Goal: Transaction & Acquisition: Download file/media

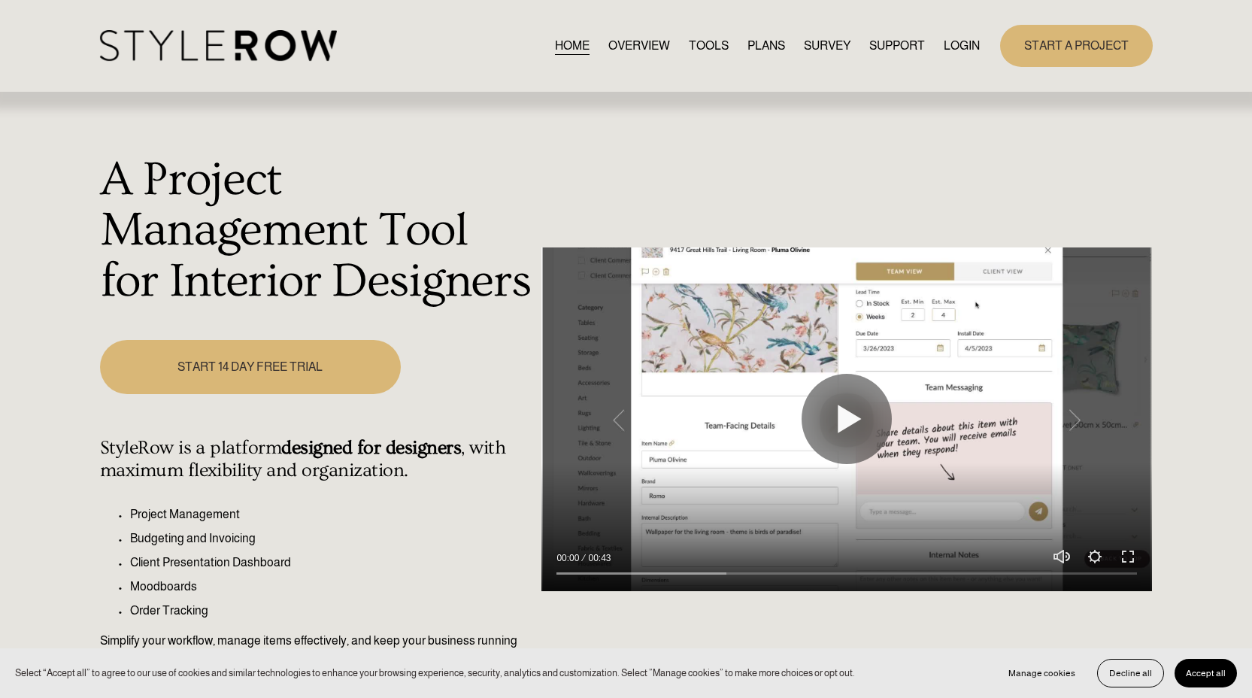
click at [954, 44] on link "LOGIN" at bounding box center [962, 45] width 36 height 20
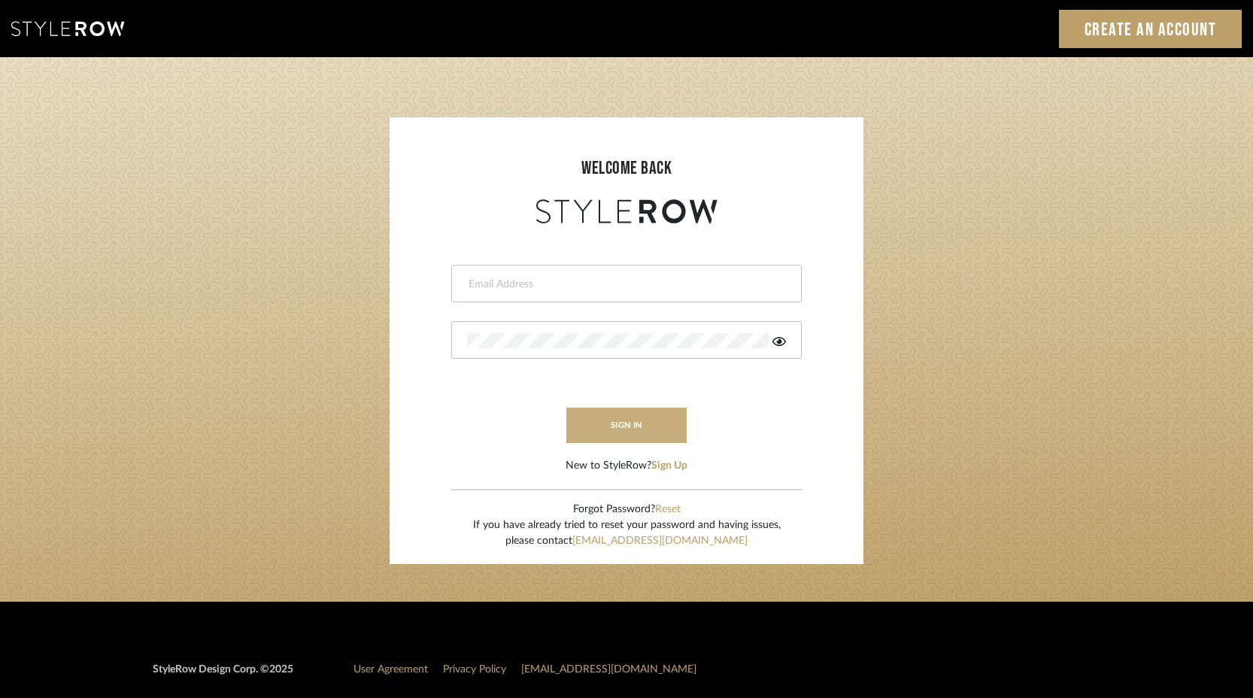
type input "keith@sbhomestagingdesign.com"
click at [640, 416] on button "sign in" at bounding box center [626, 425] width 120 height 35
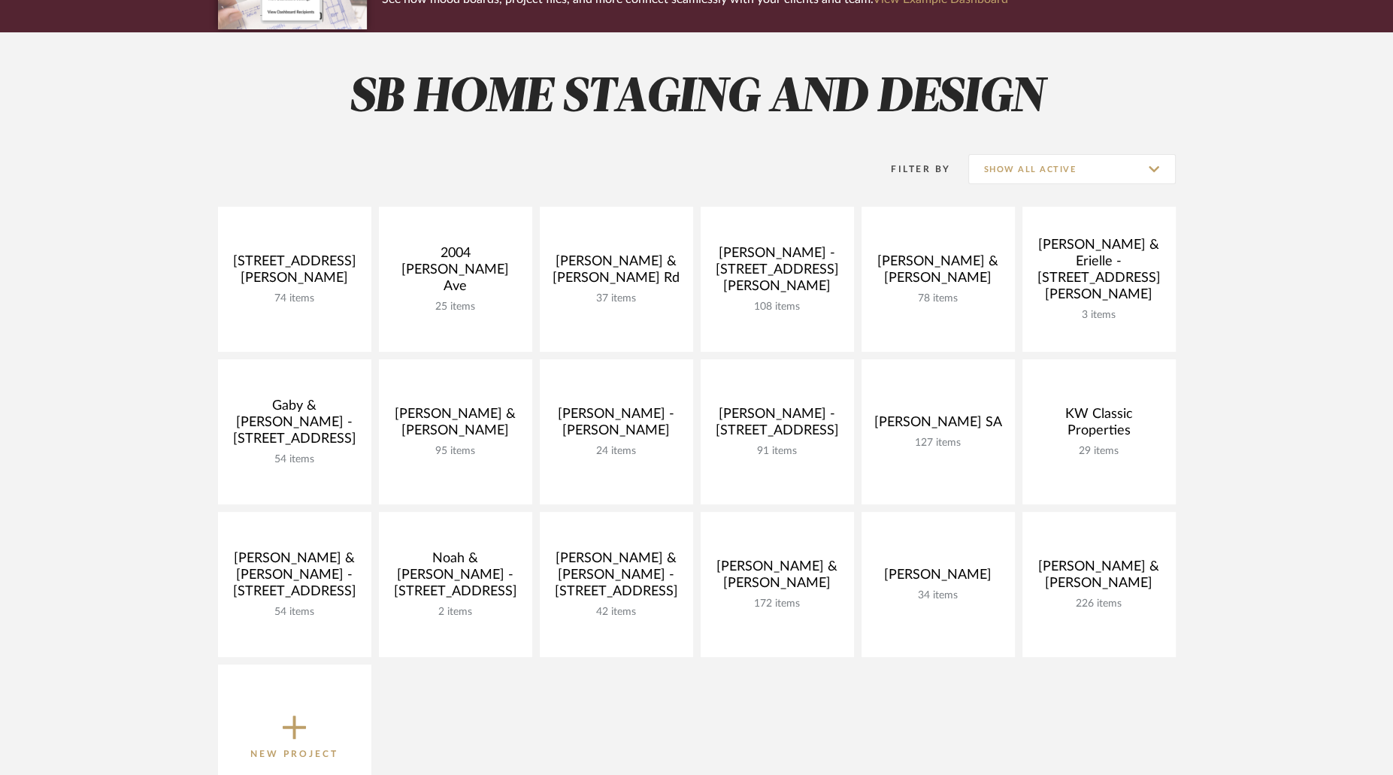
scroll to position [162, 0]
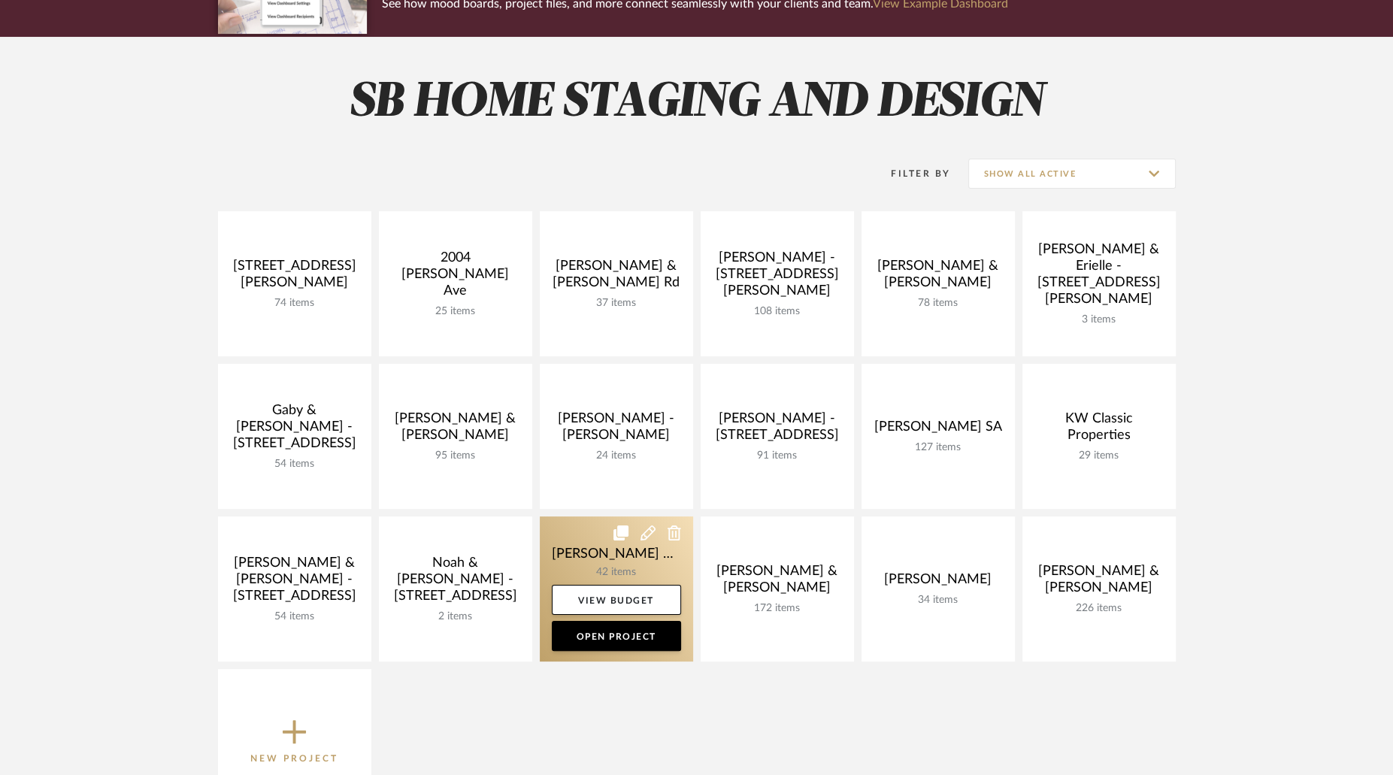
click at [663, 565] on link at bounding box center [616, 589] width 153 height 145
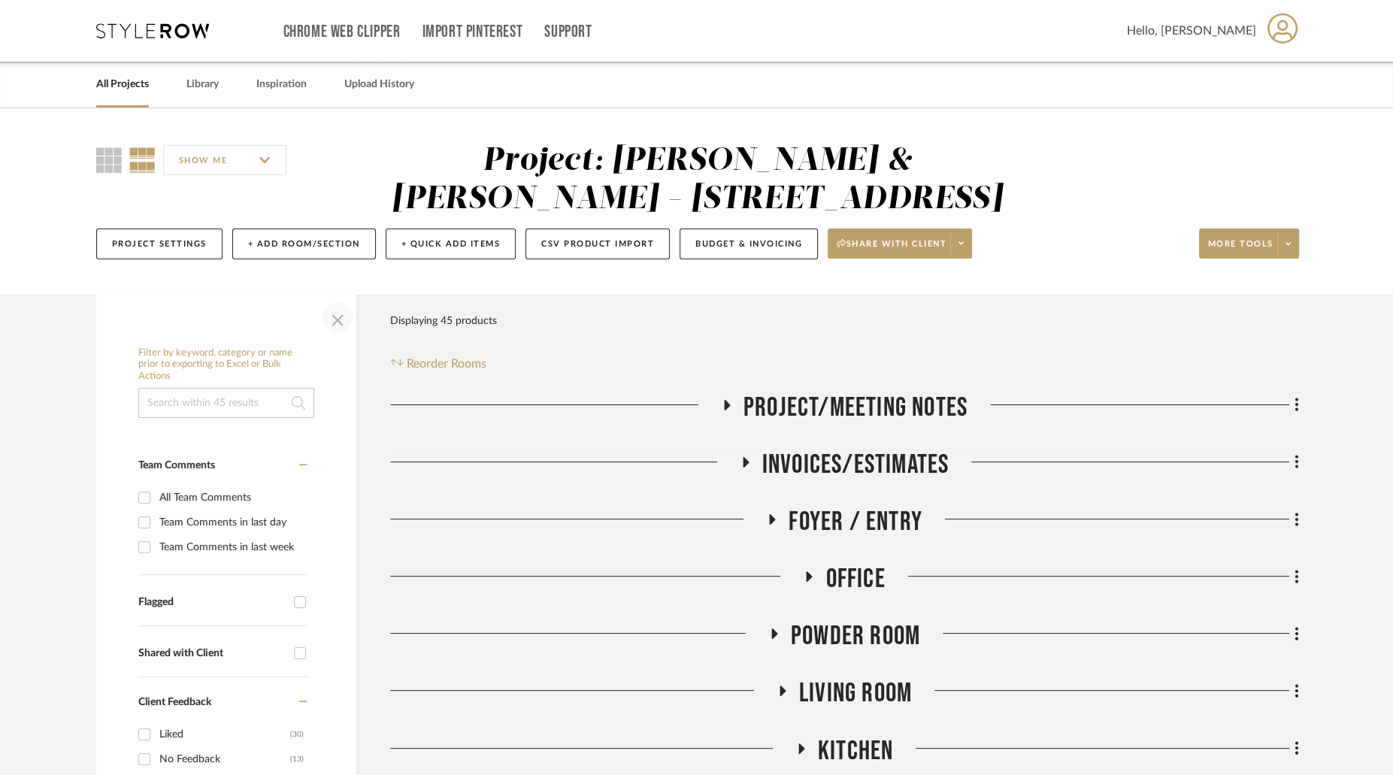
click at [335, 315] on span "button" at bounding box center [338, 317] width 36 height 36
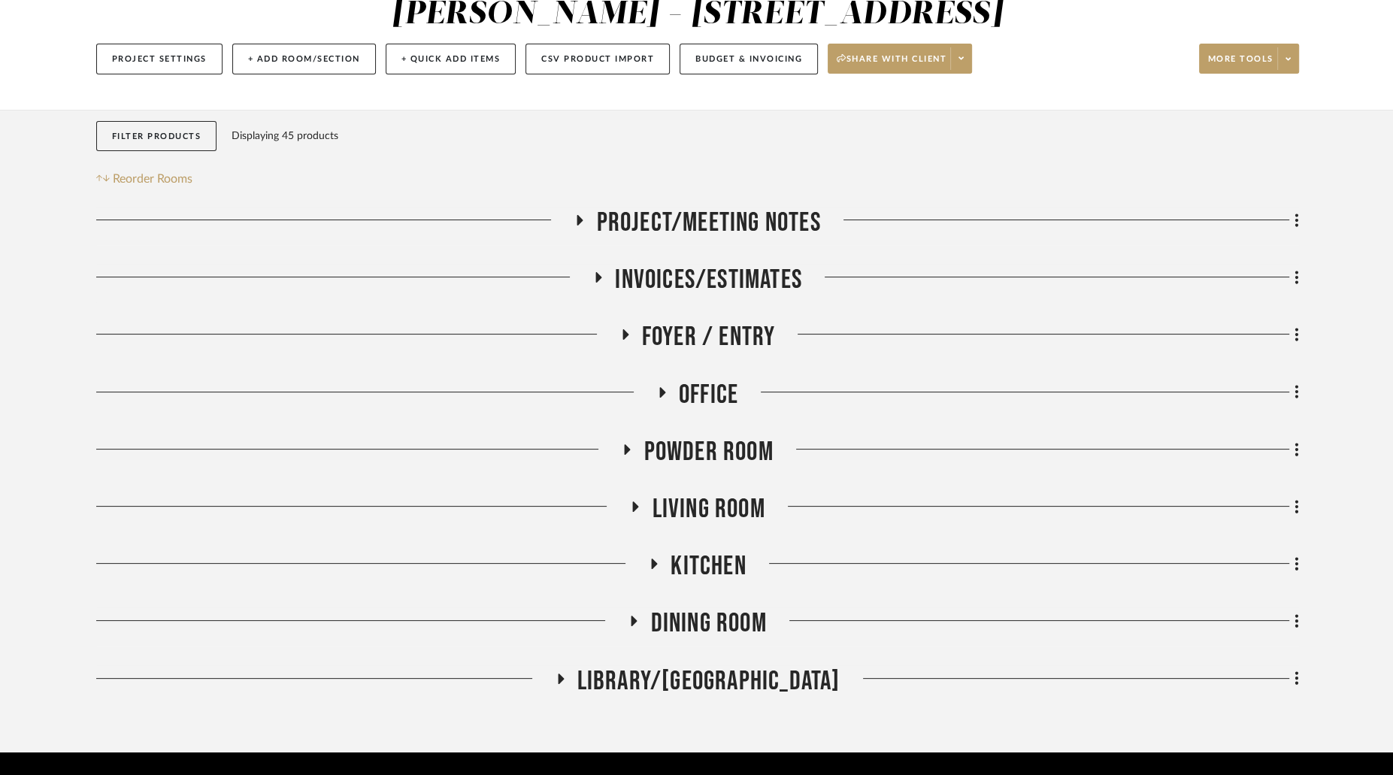
scroll to position [189, 0]
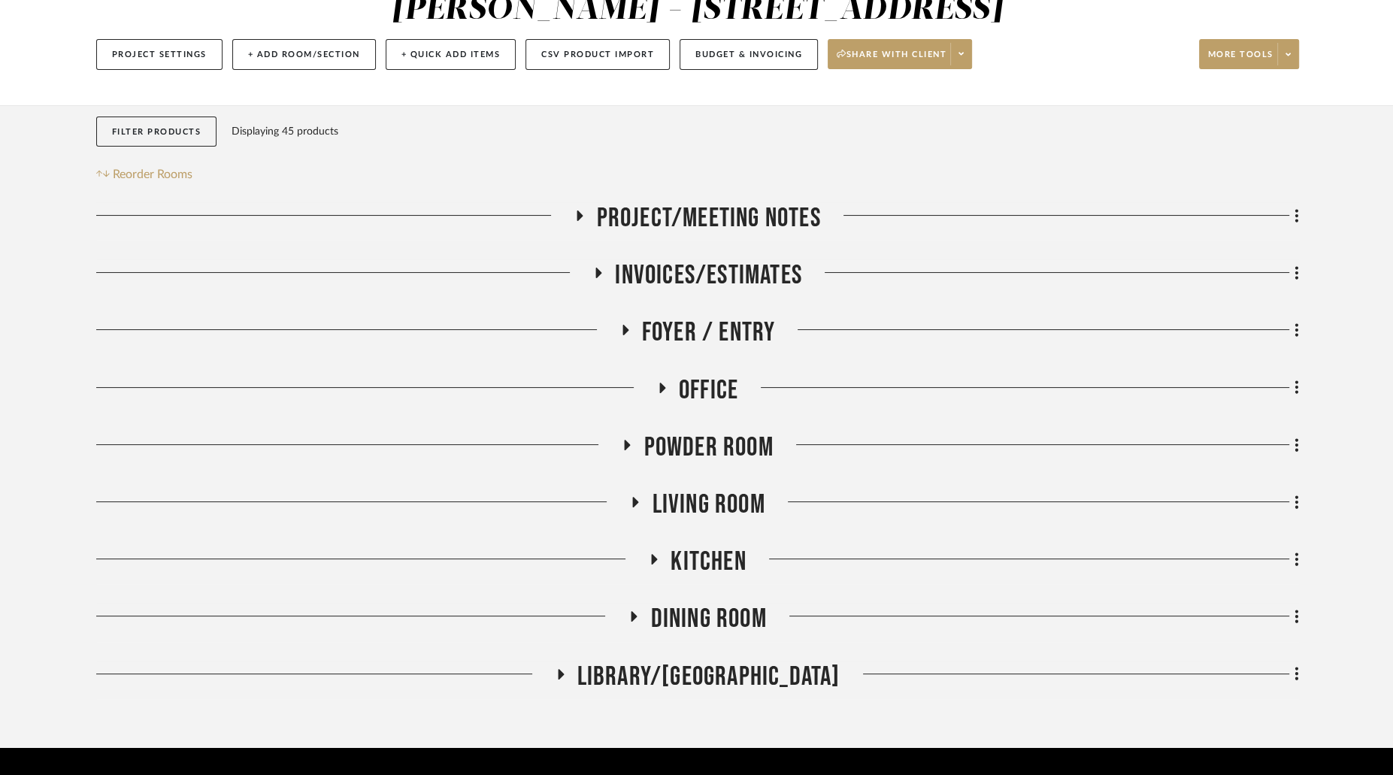
click at [635, 610] on h3 "Dining Room" at bounding box center [697, 619] width 138 height 32
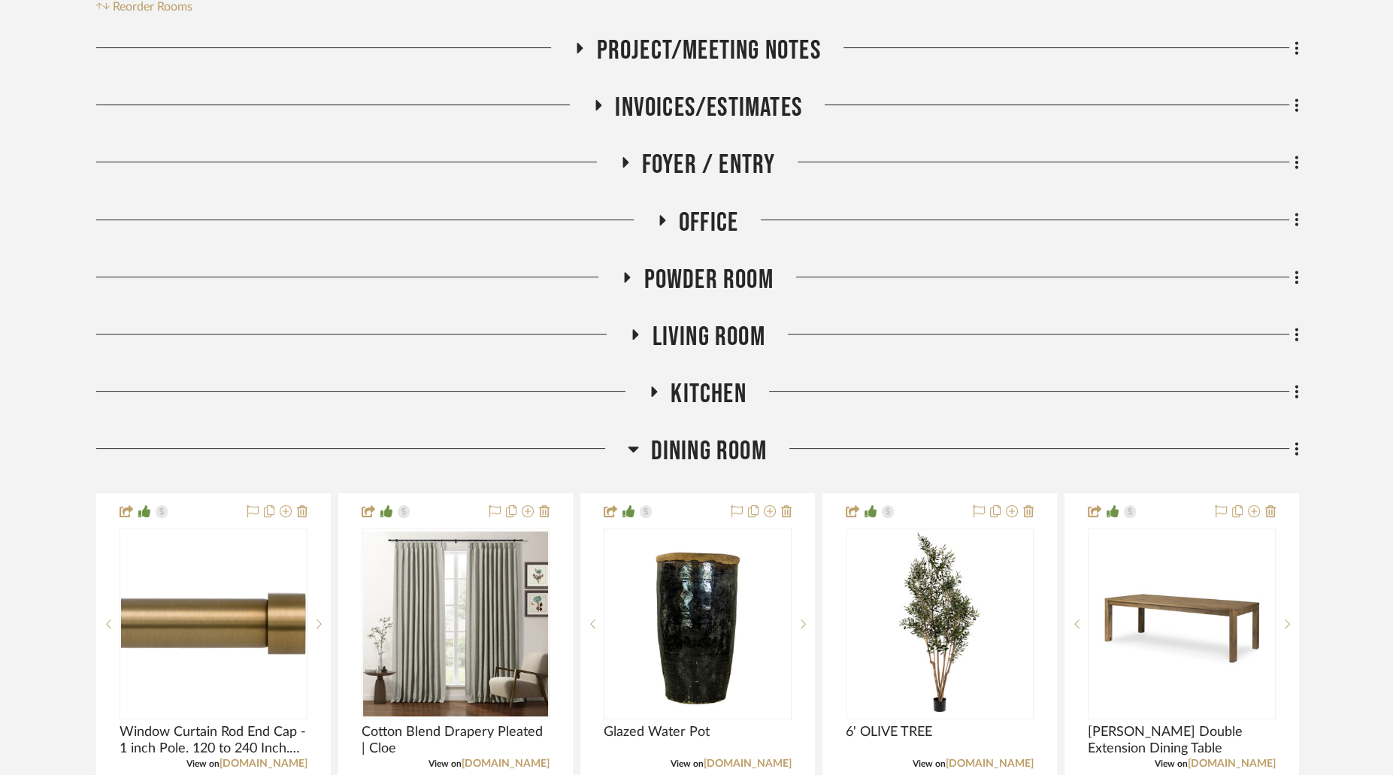
scroll to position [515, 0]
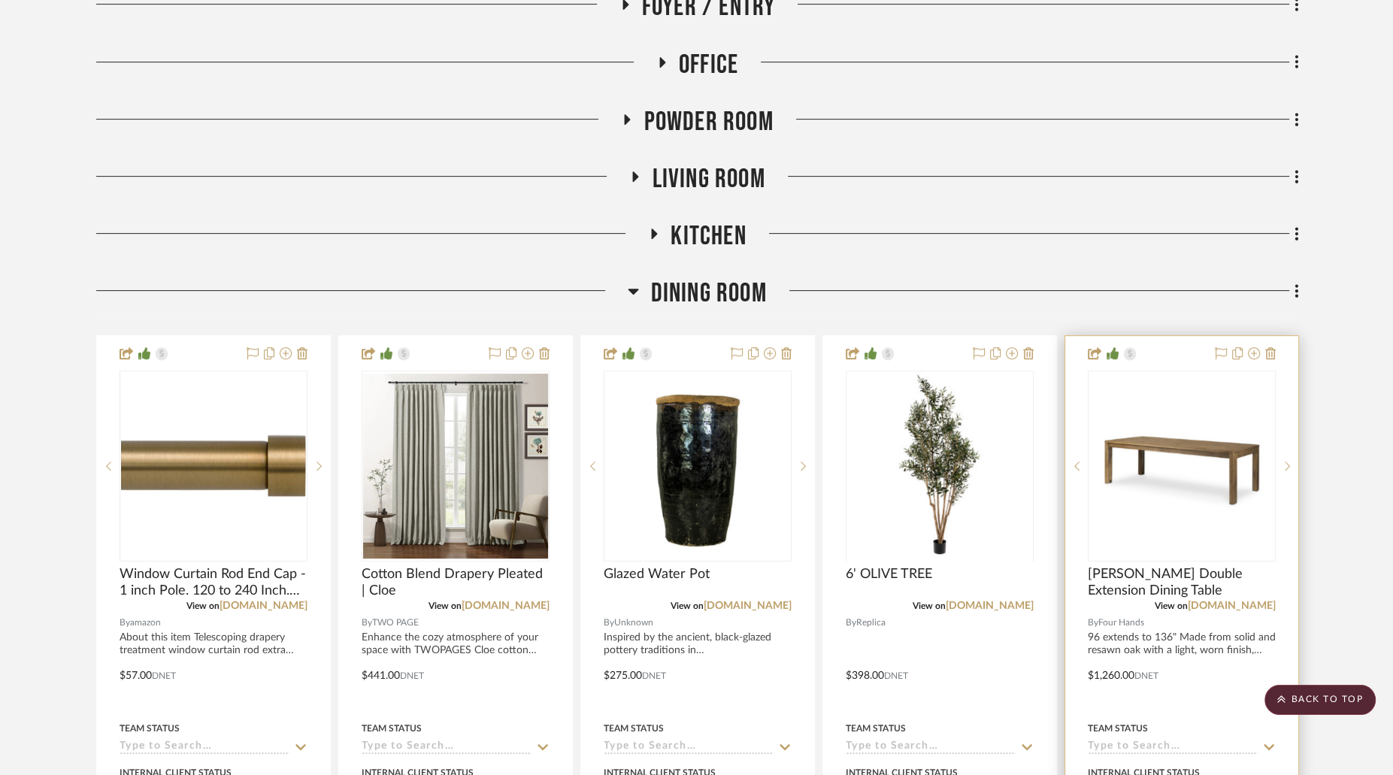
click at [0, 0] on img at bounding box center [0, 0] width 0 height 0
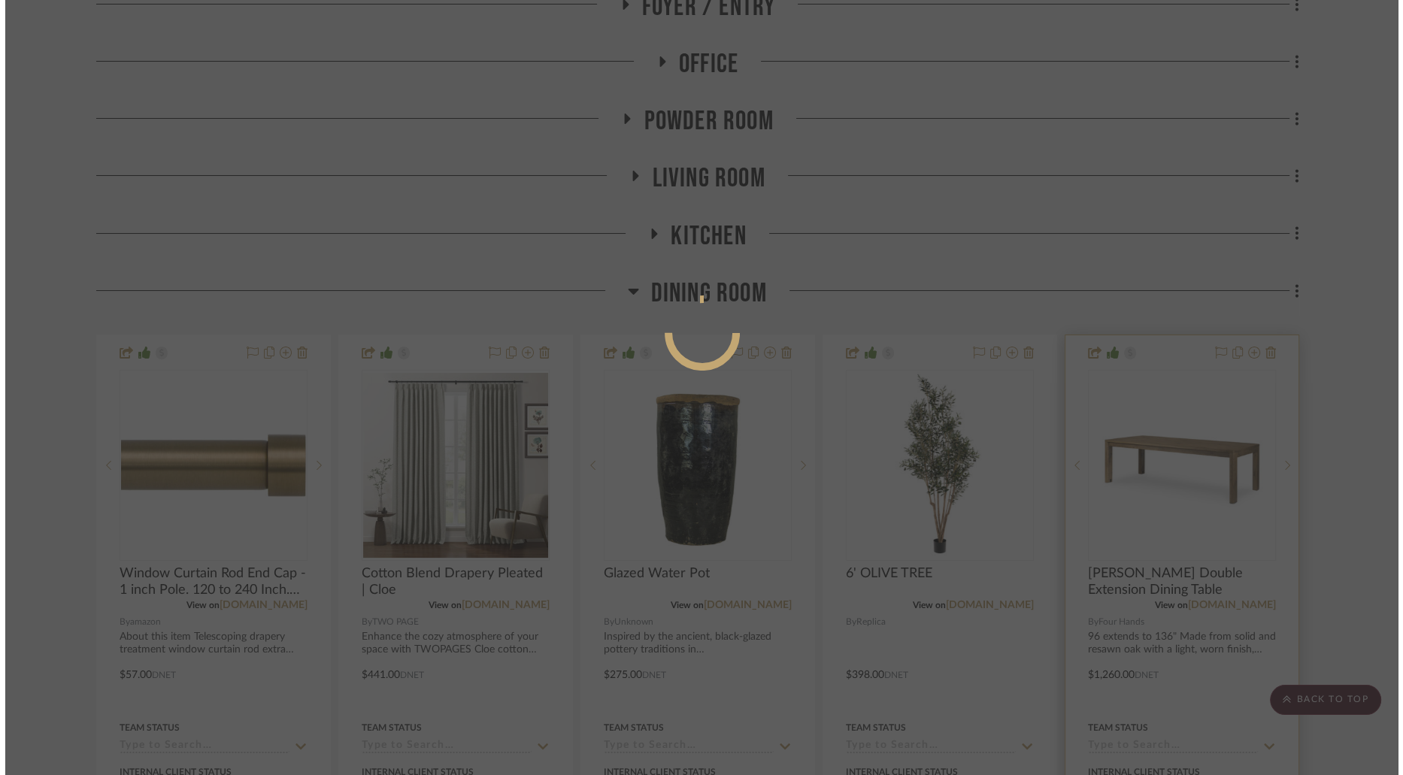
scroll to position [0, 0]
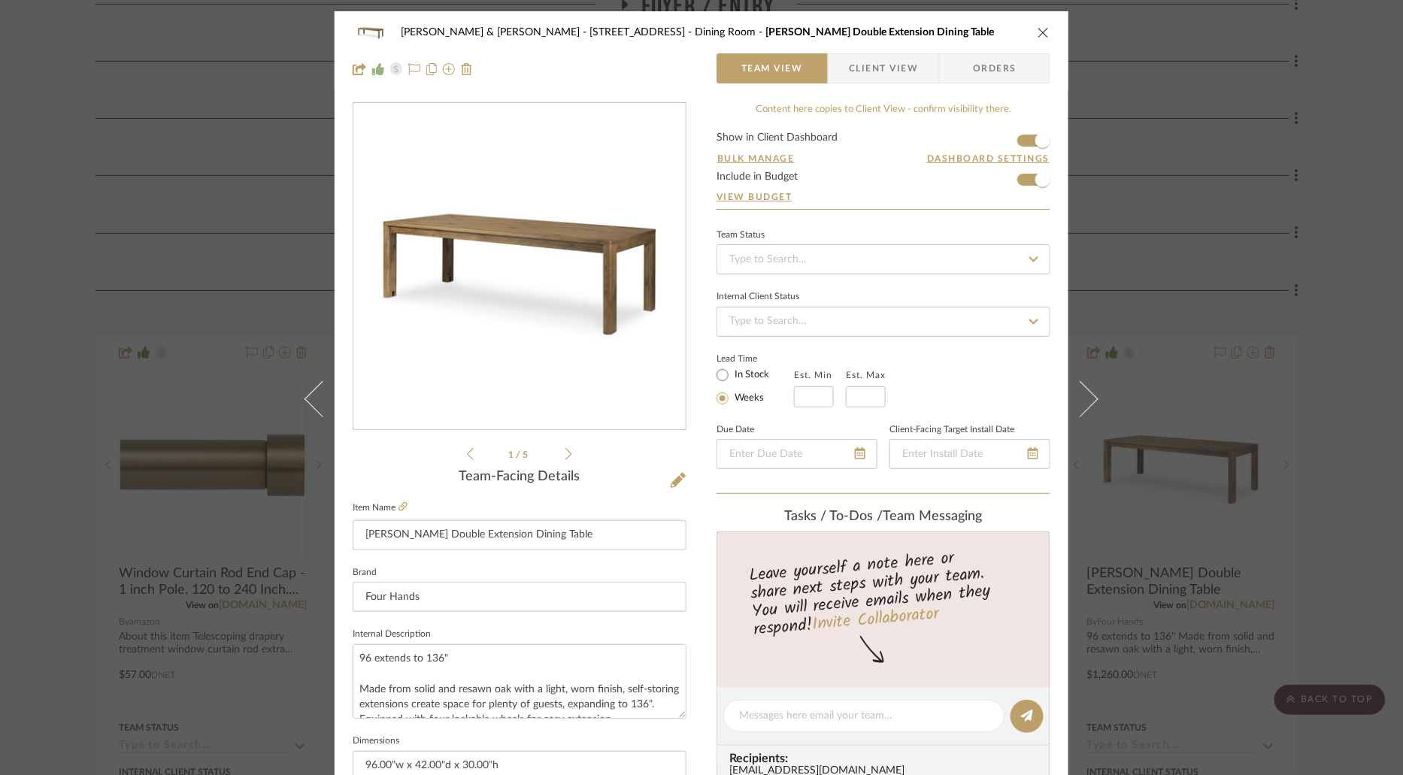
click at [890, 65] on span "Client View" at bounding box center [883, 68] width 69 height 30
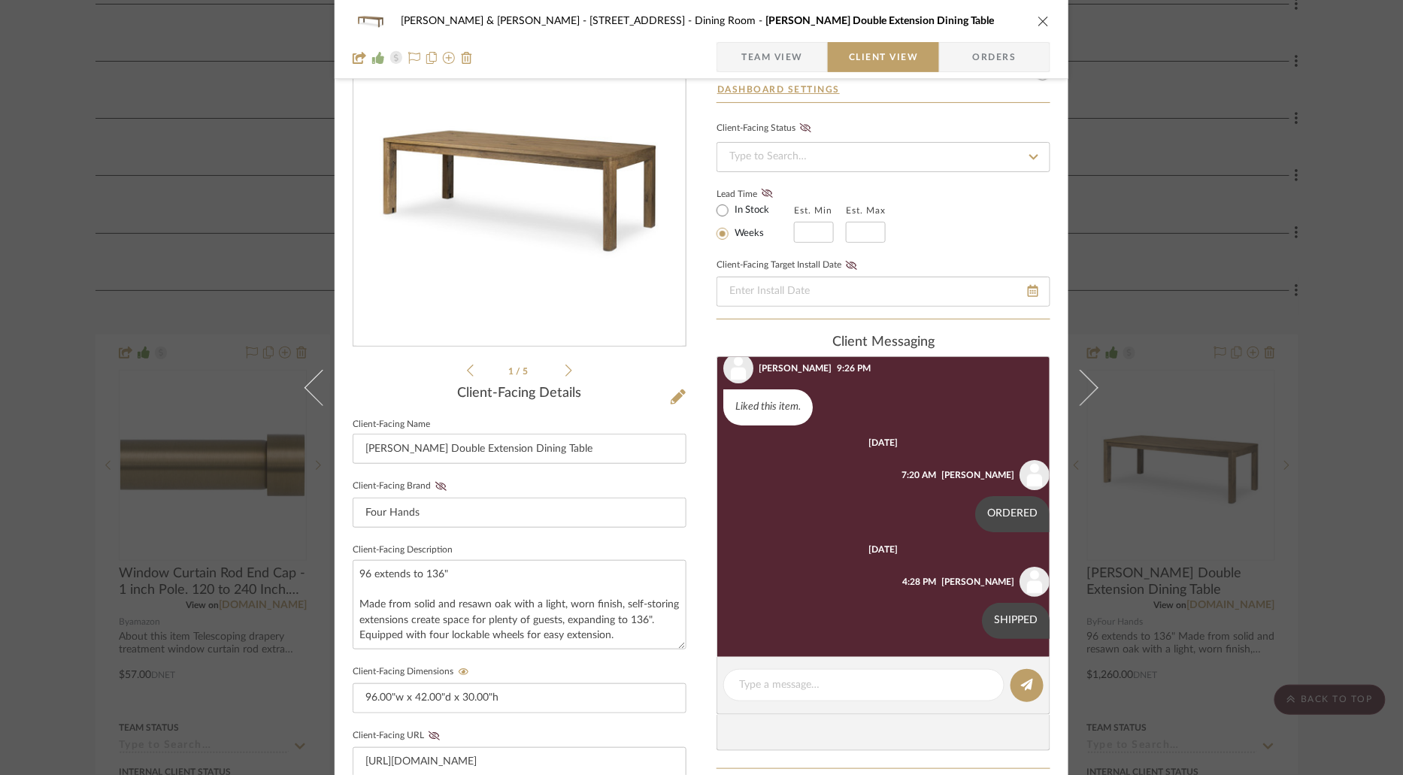
scroll to position [205, 0]
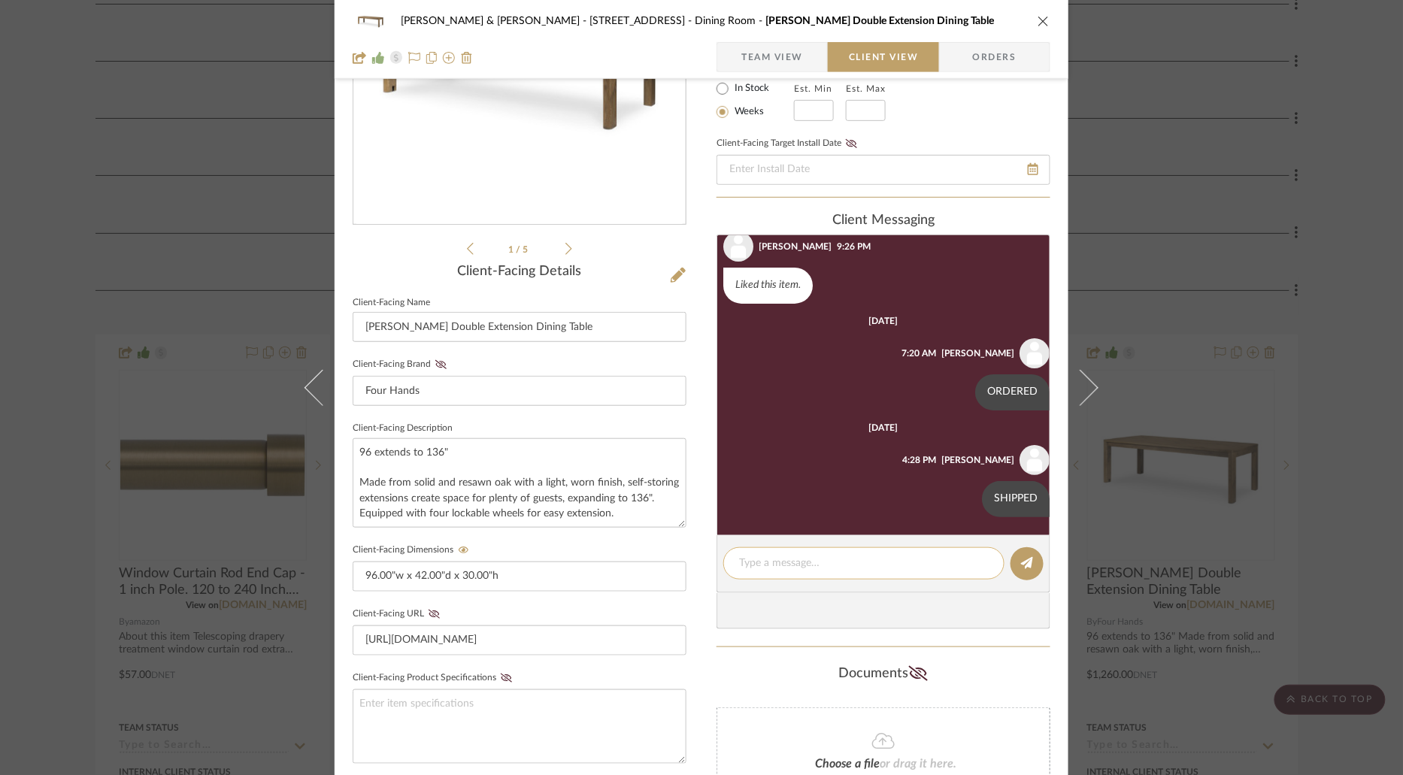
click at [811, 564] on textarea at bounding box center [864, 564] width 250 height 16
type textarea "ARRIVED"
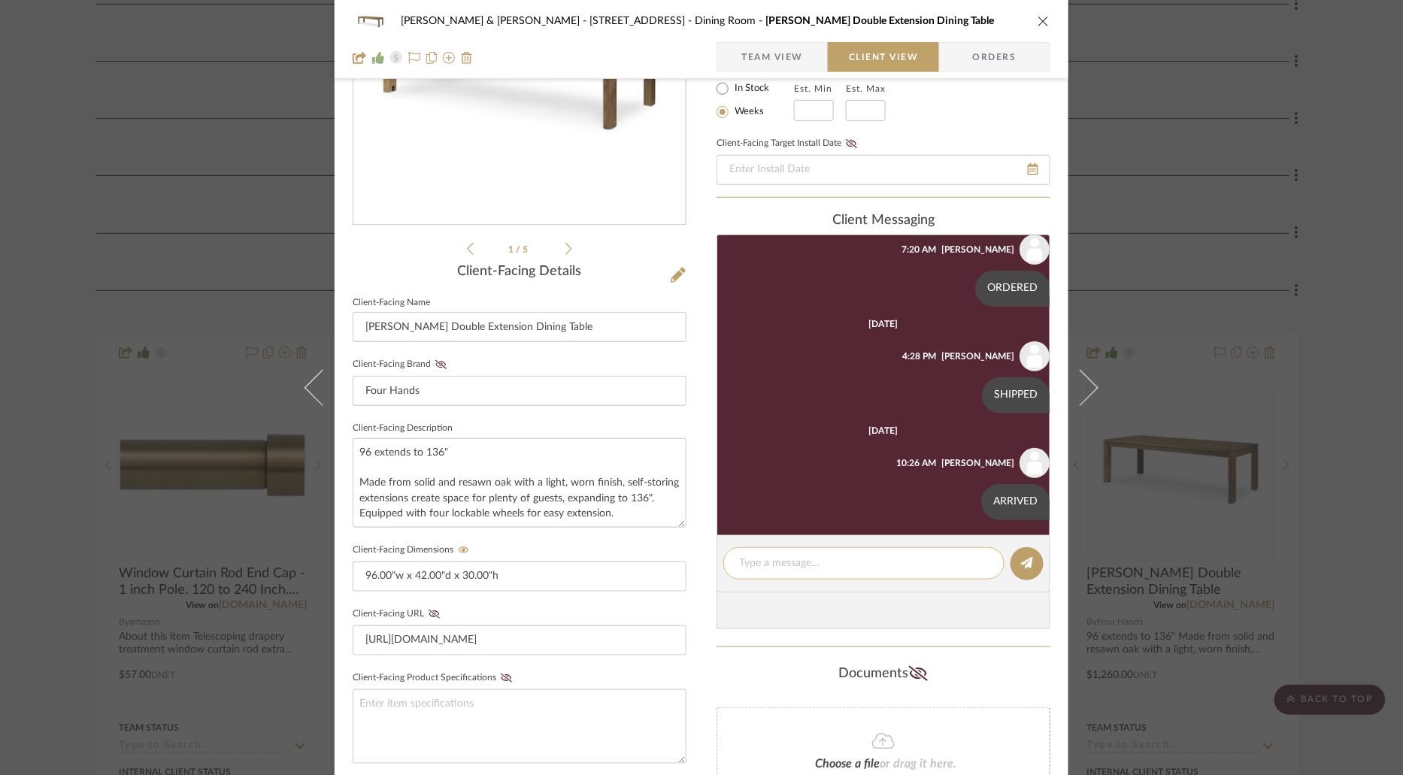
scroll to position [145, 0]
click at [1042, 19] on icon "close" at bounding box center [1044, 21] width 12 height 12
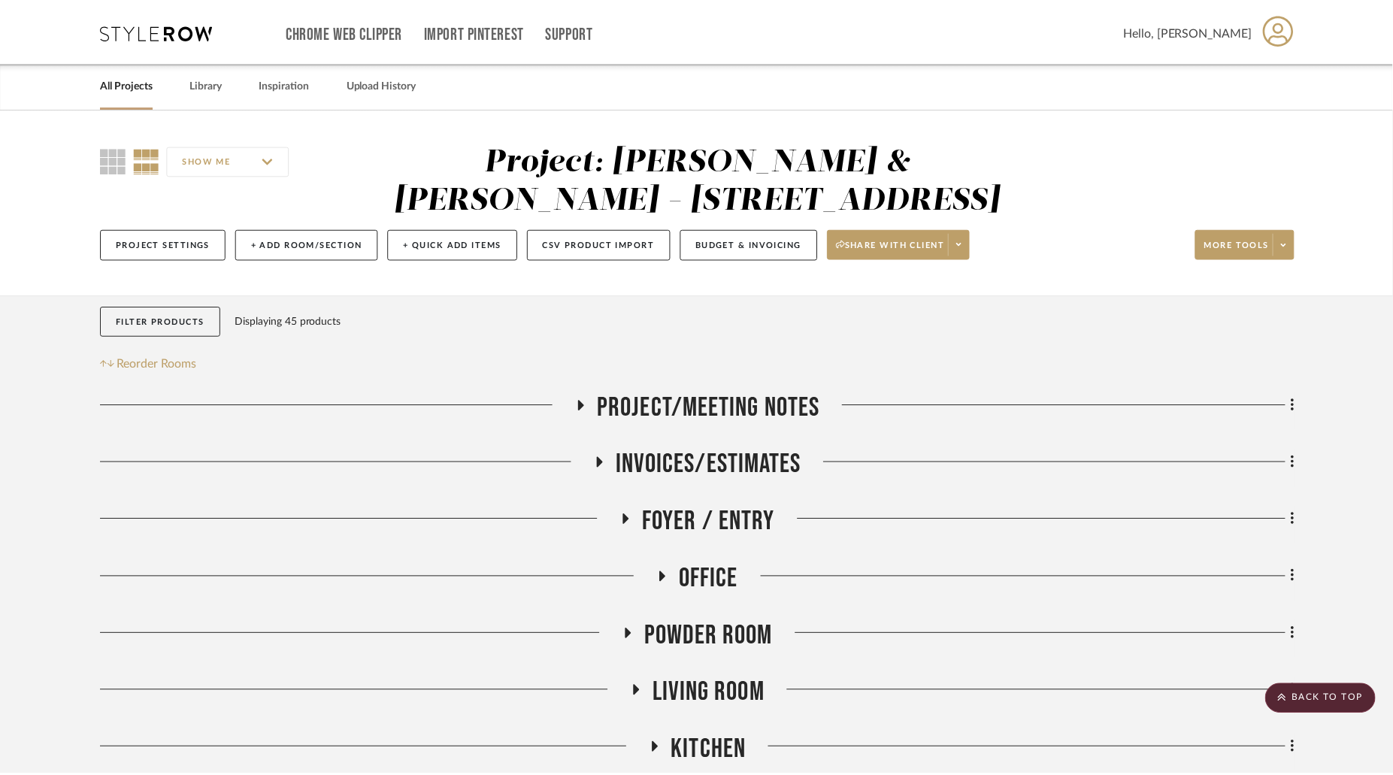
scroll to position [515, 0]
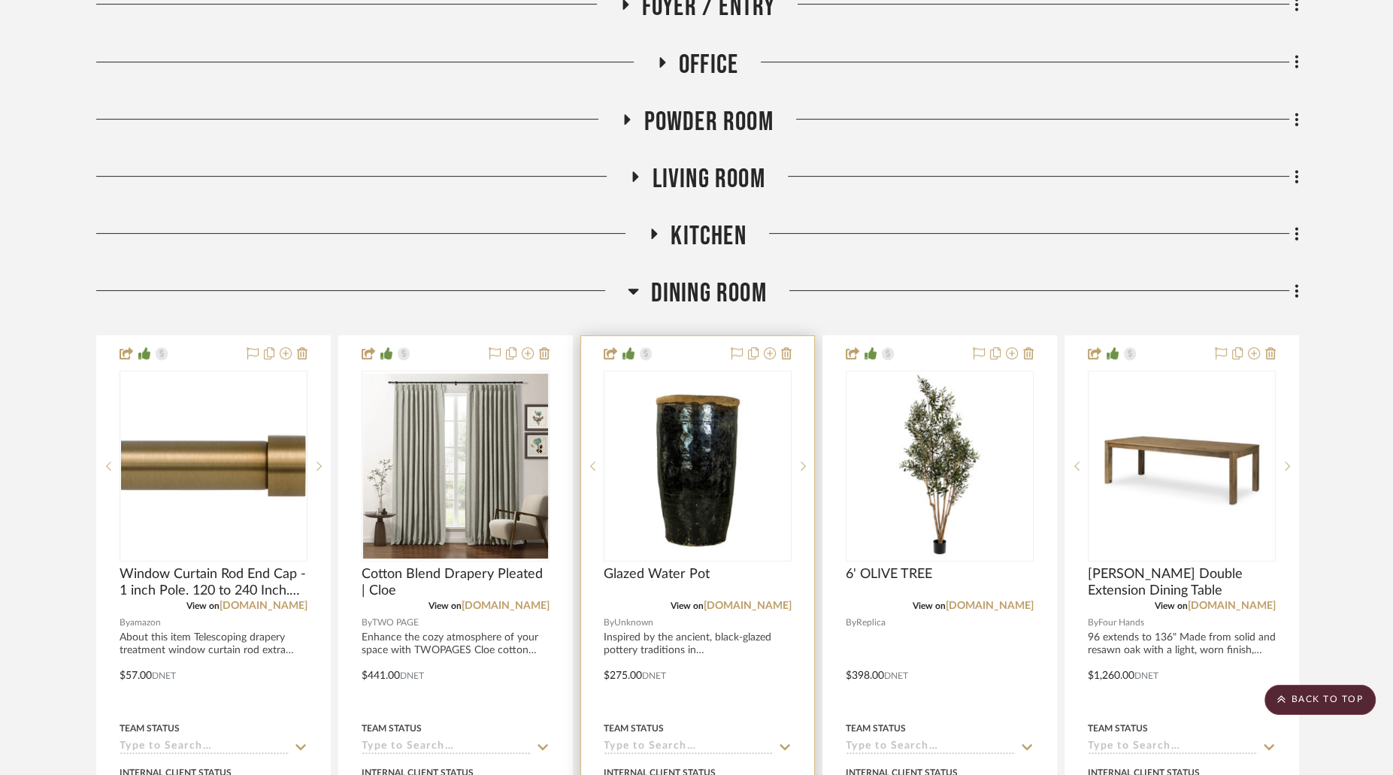
click at [704, 480] on img "0" at bounding box center [697, 466] width 185 height 185
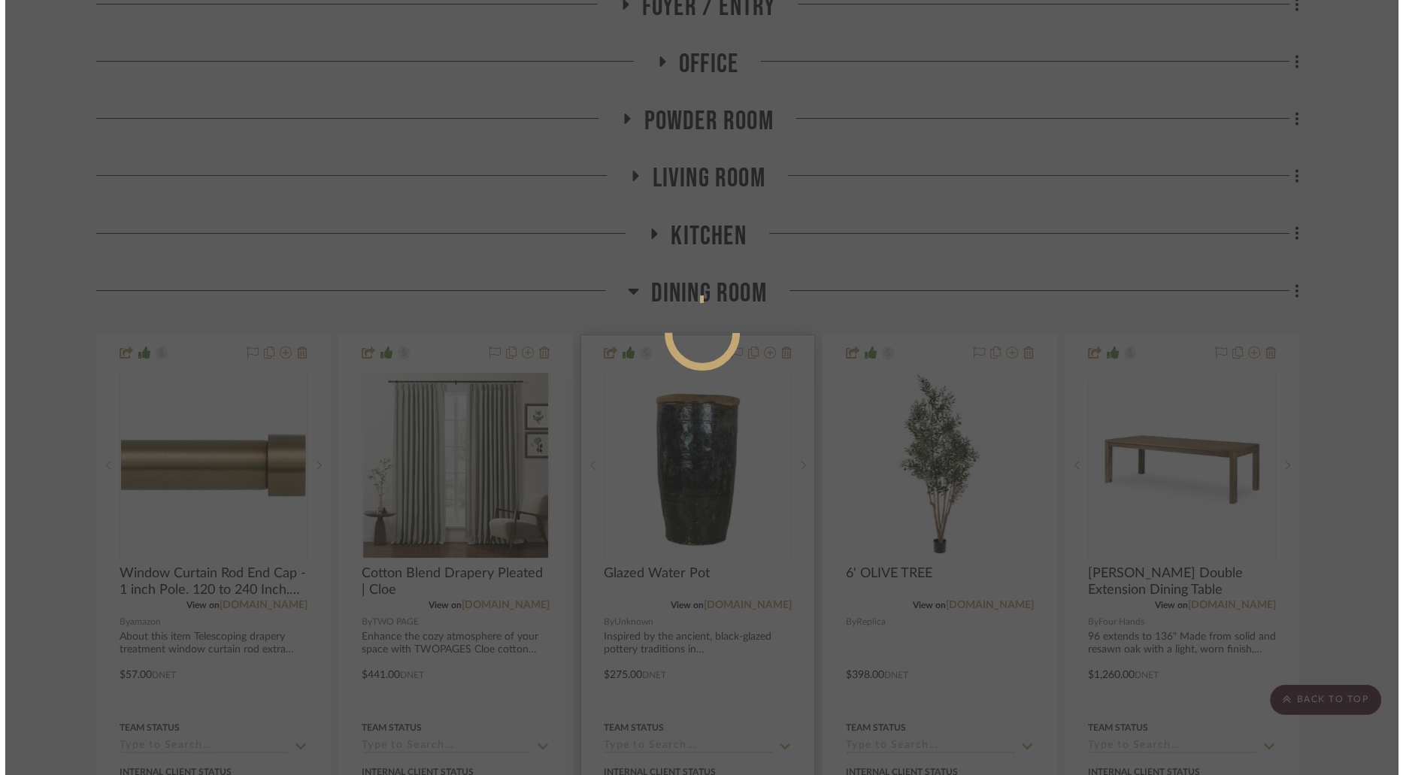
scroll to position [0, 0]
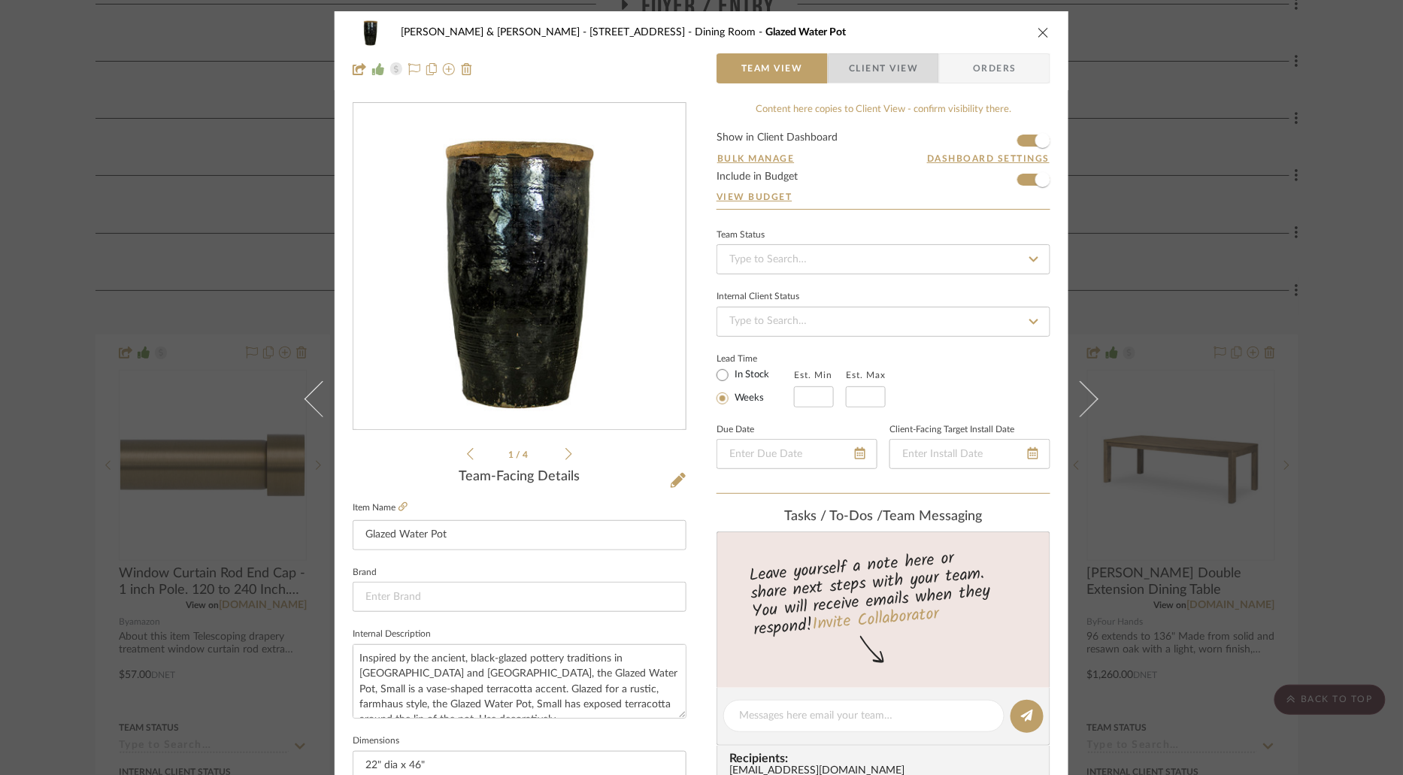
click at [890, 74] on span "Client View" at bounding box center [883, 68] width 69 height 30
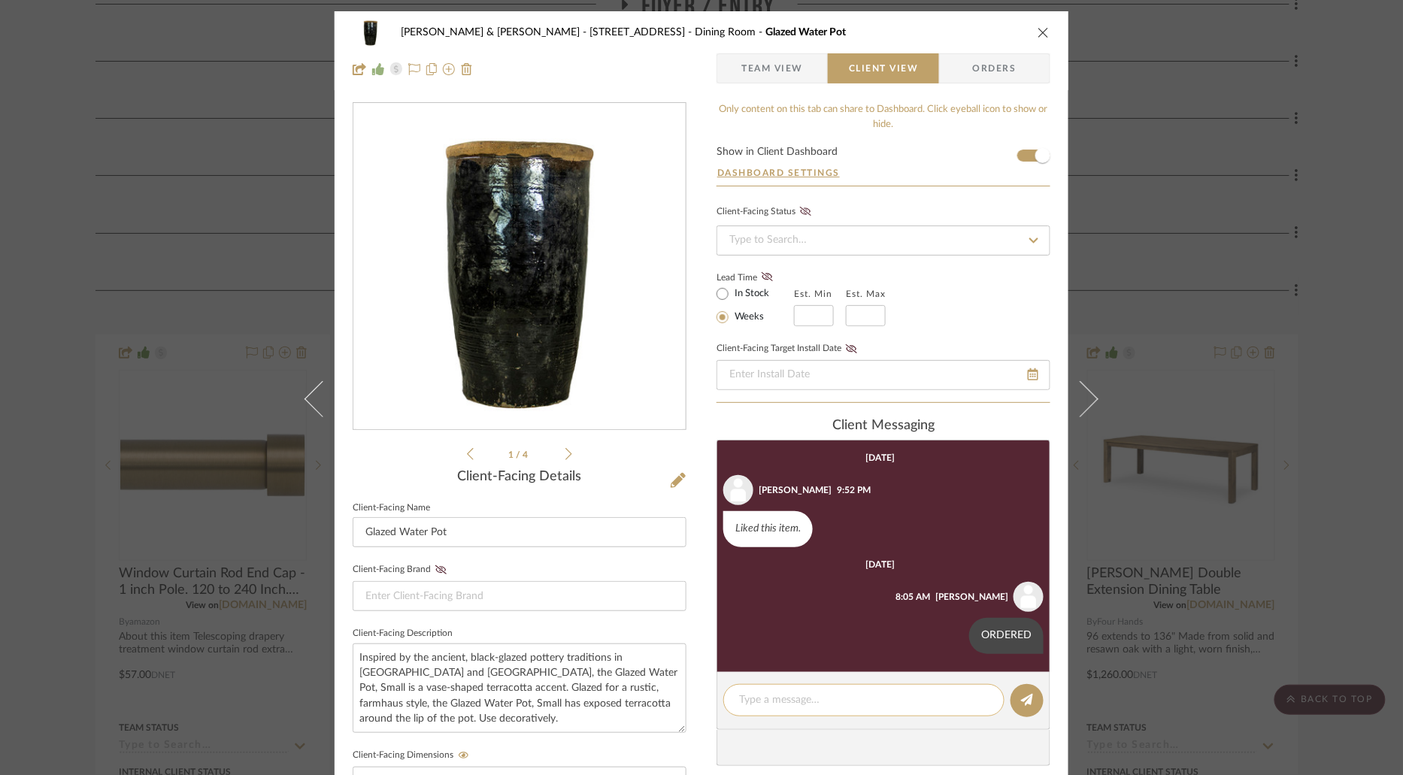
click at [799, 705] on textarea at bounding box center [864, 701] width 250 height 16
type textarea "ARRIVED"
click at [1023, 705] on fa-icon at bounding box center [1027, 701] width 12 height 12
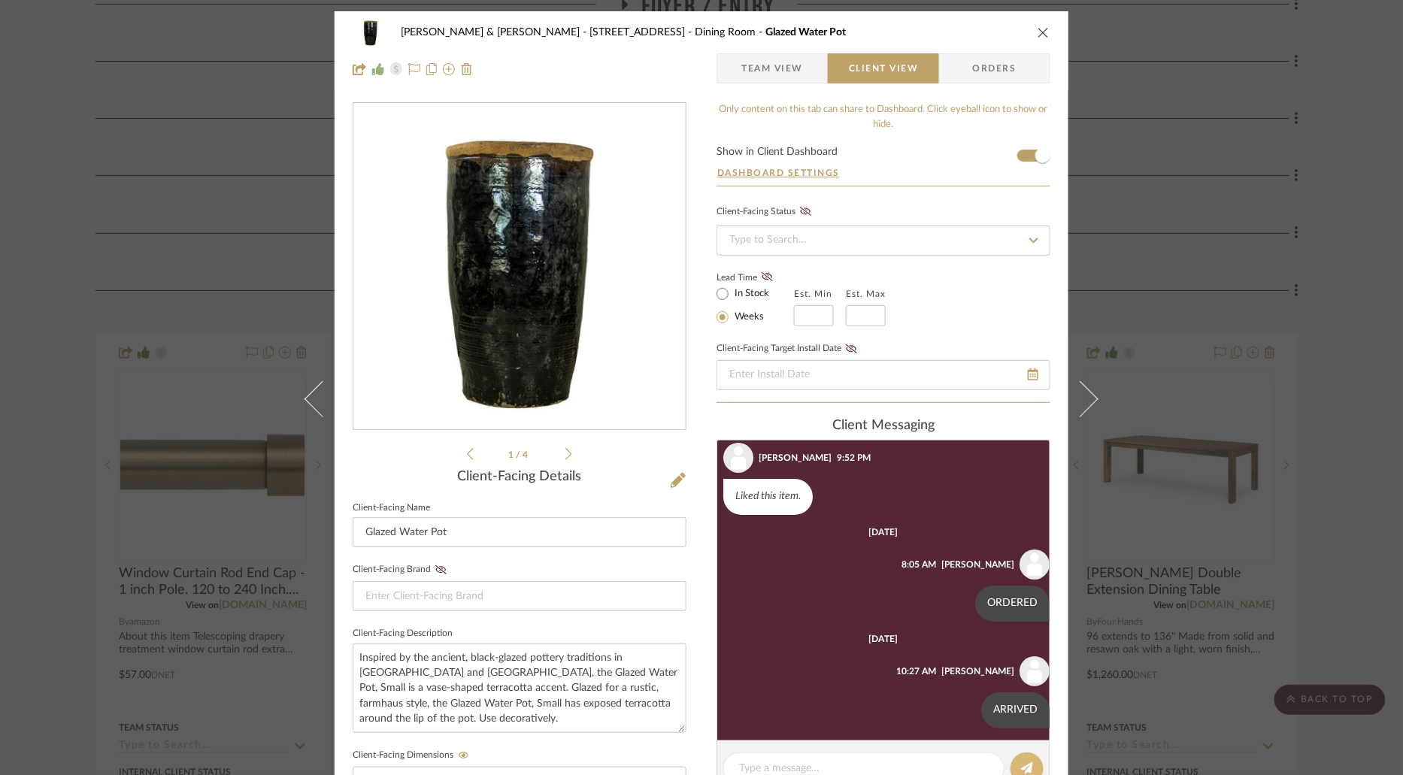
scroll to position [38, 0]
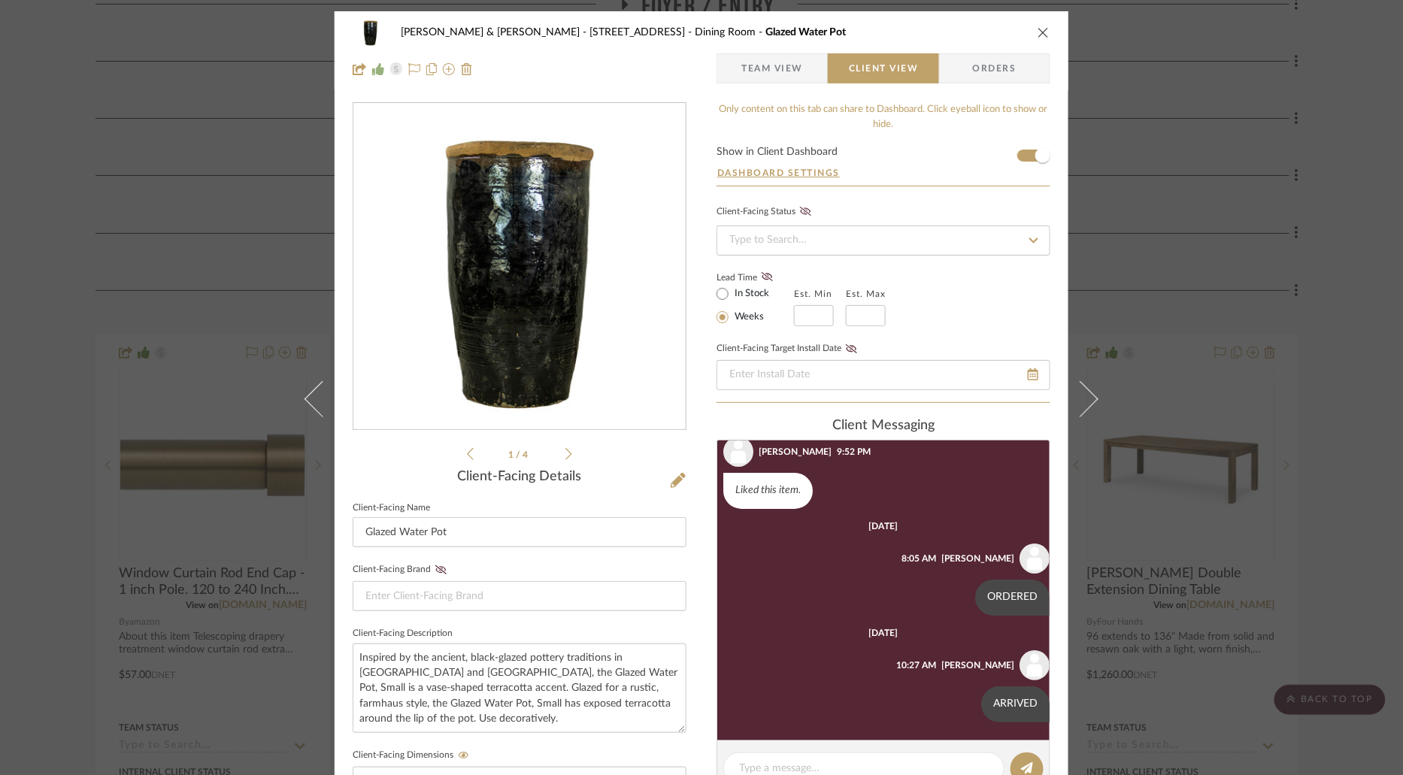
click at [1038, 32] on icon "close" at bounding box center [1044, 32] width 12 height 12
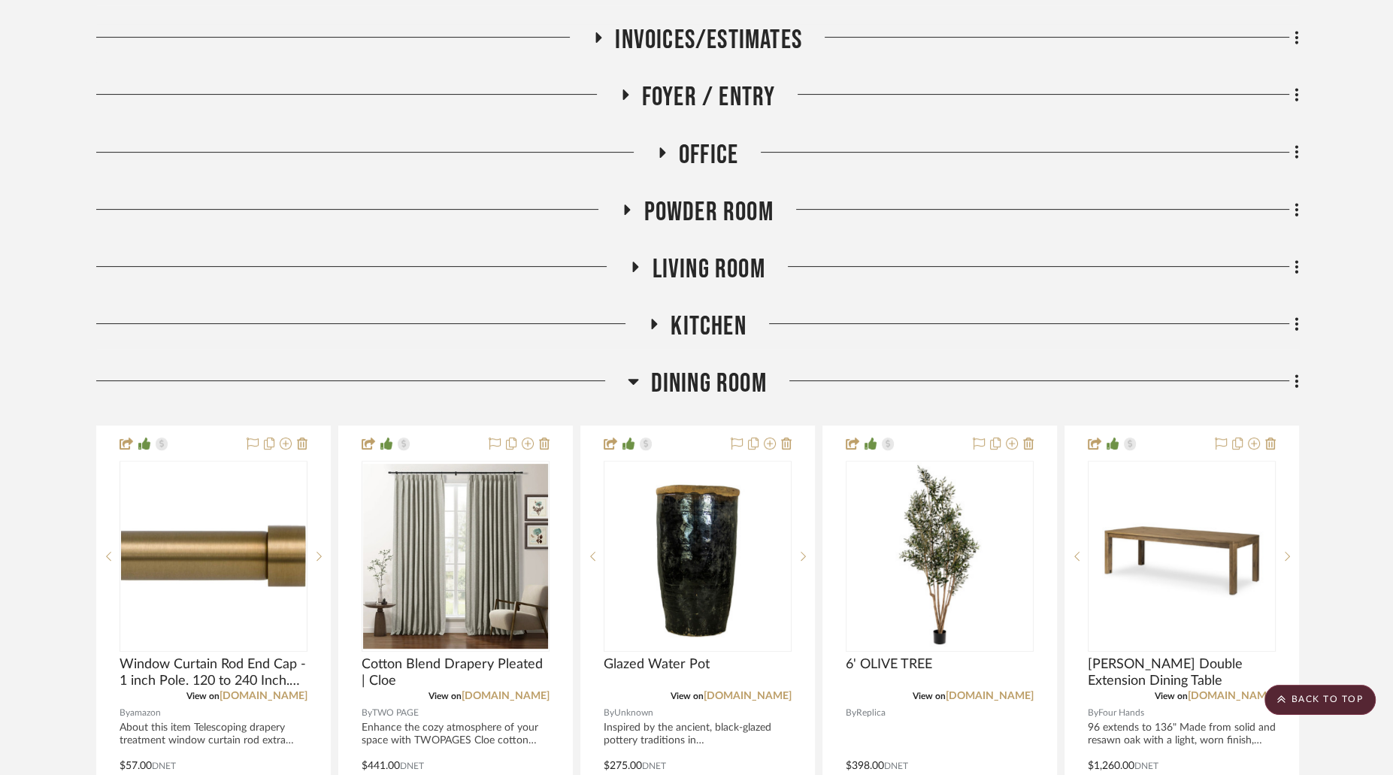
scroll to position [405, 0]
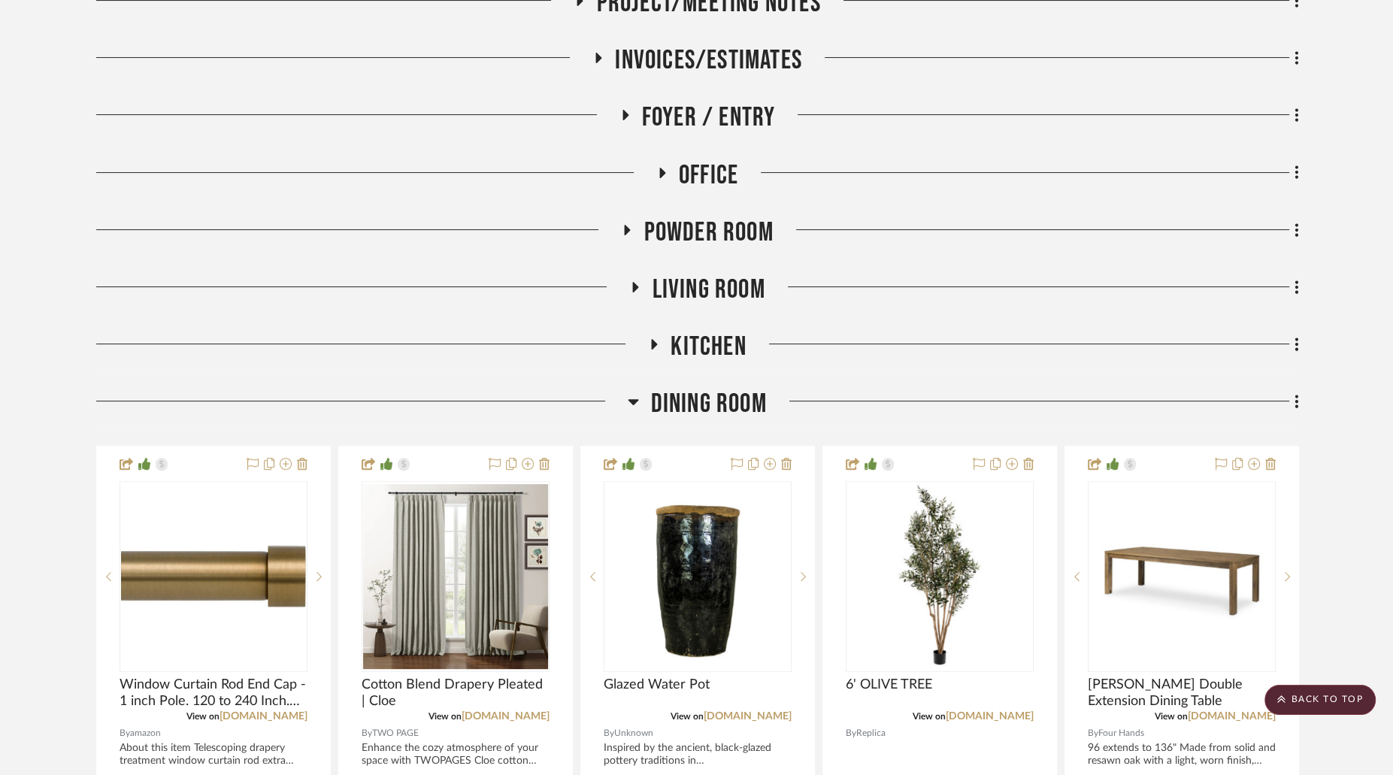
click at [632, 286] on icon at bounding box center [635, 286] width 18 height 11
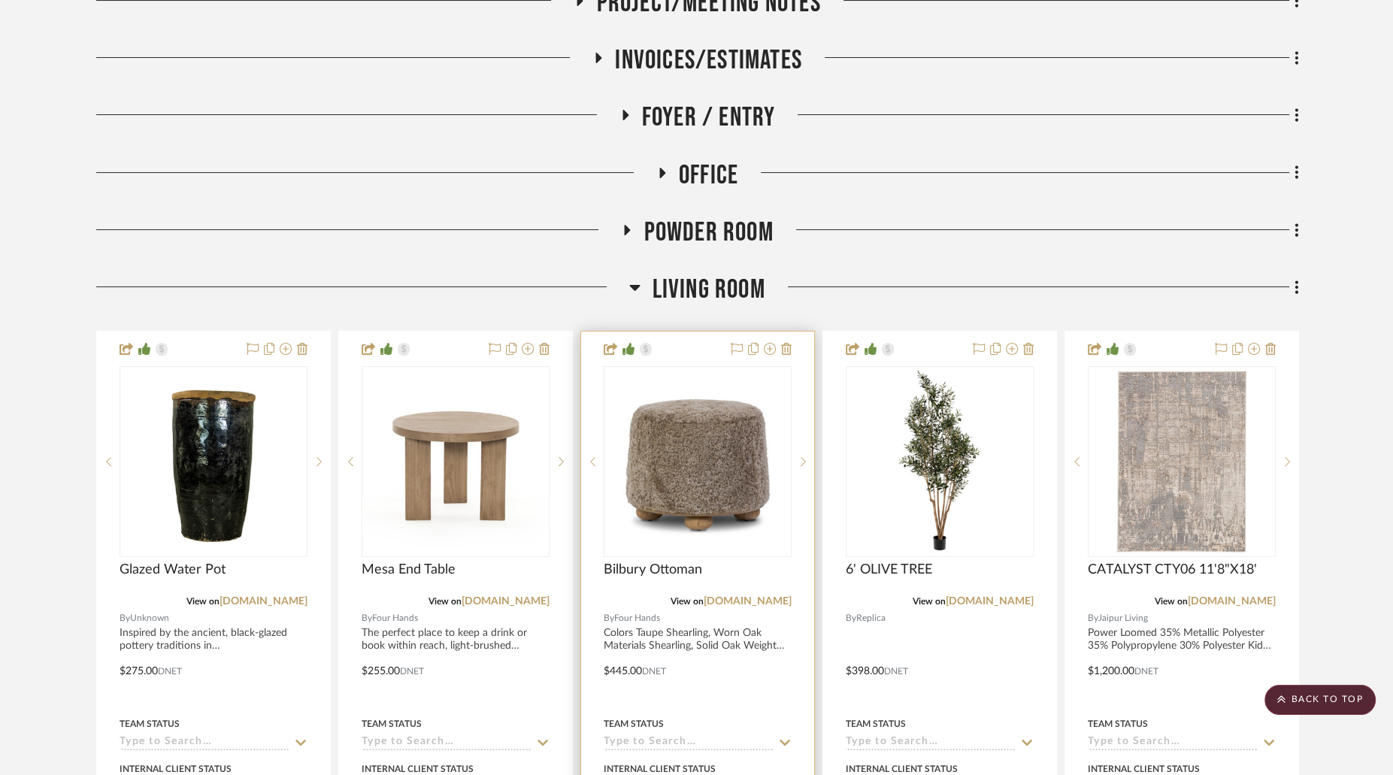
click at [693, 417] on img "0" at bounding box center [697, 461] width 185 height 185
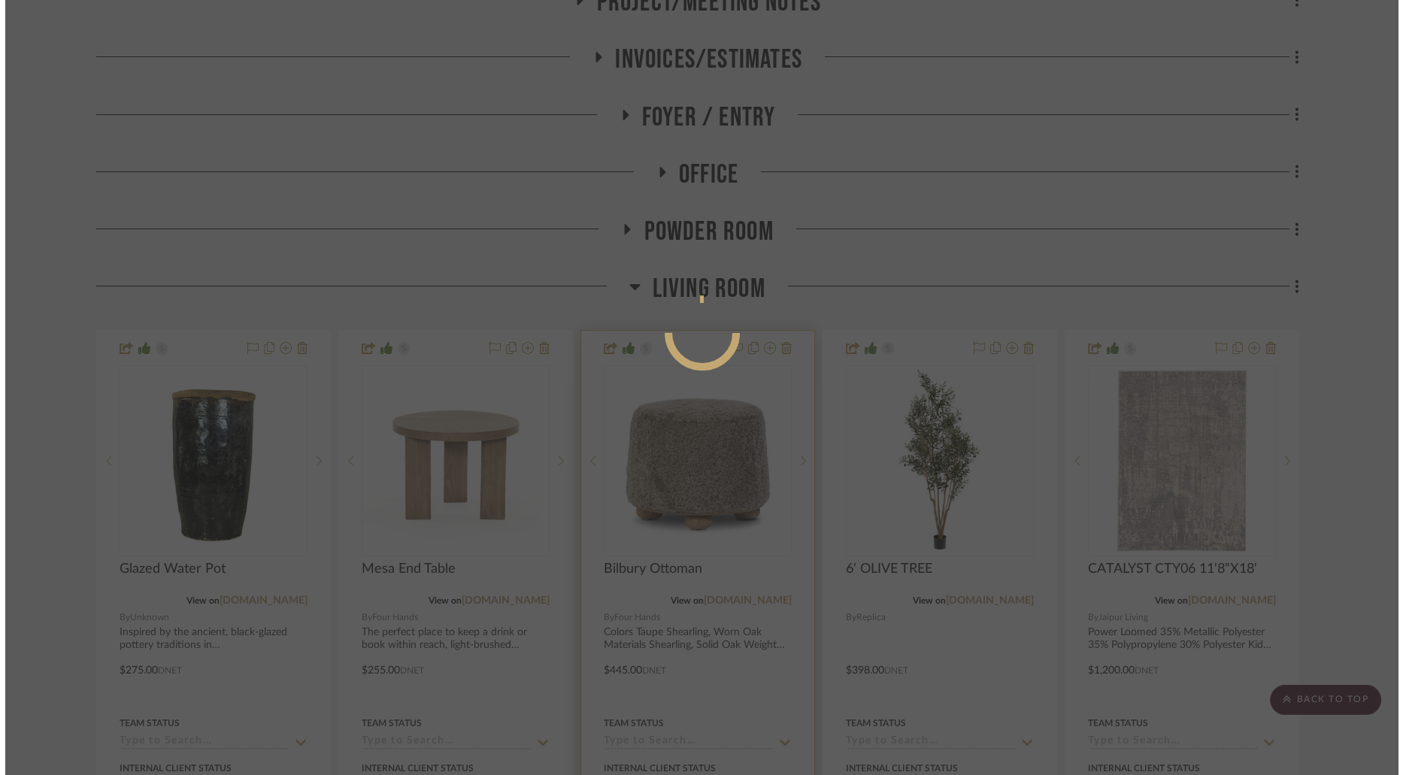
scroll to position [0, 0]
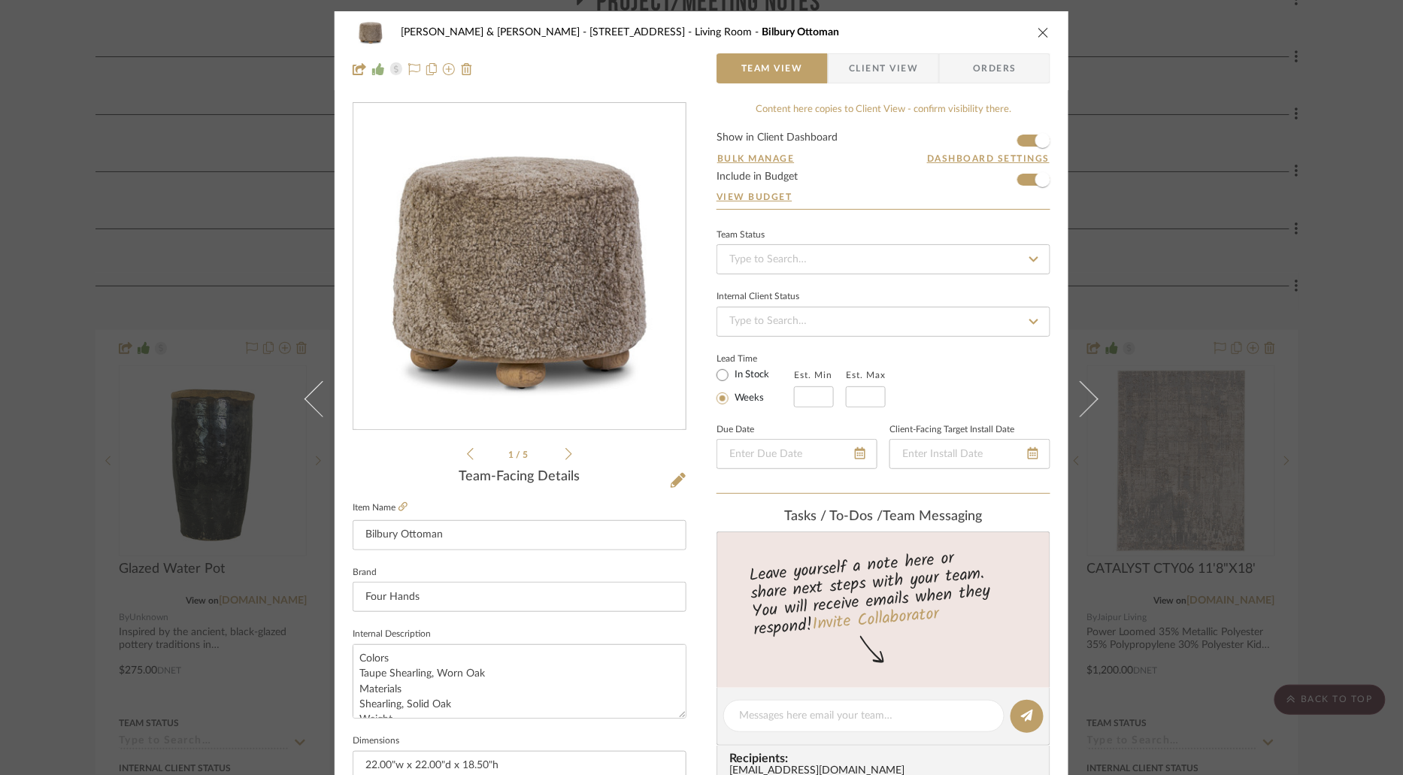
click at [880, 75] on span "Client View" at bounding box center [883, 68] width 69 height 30
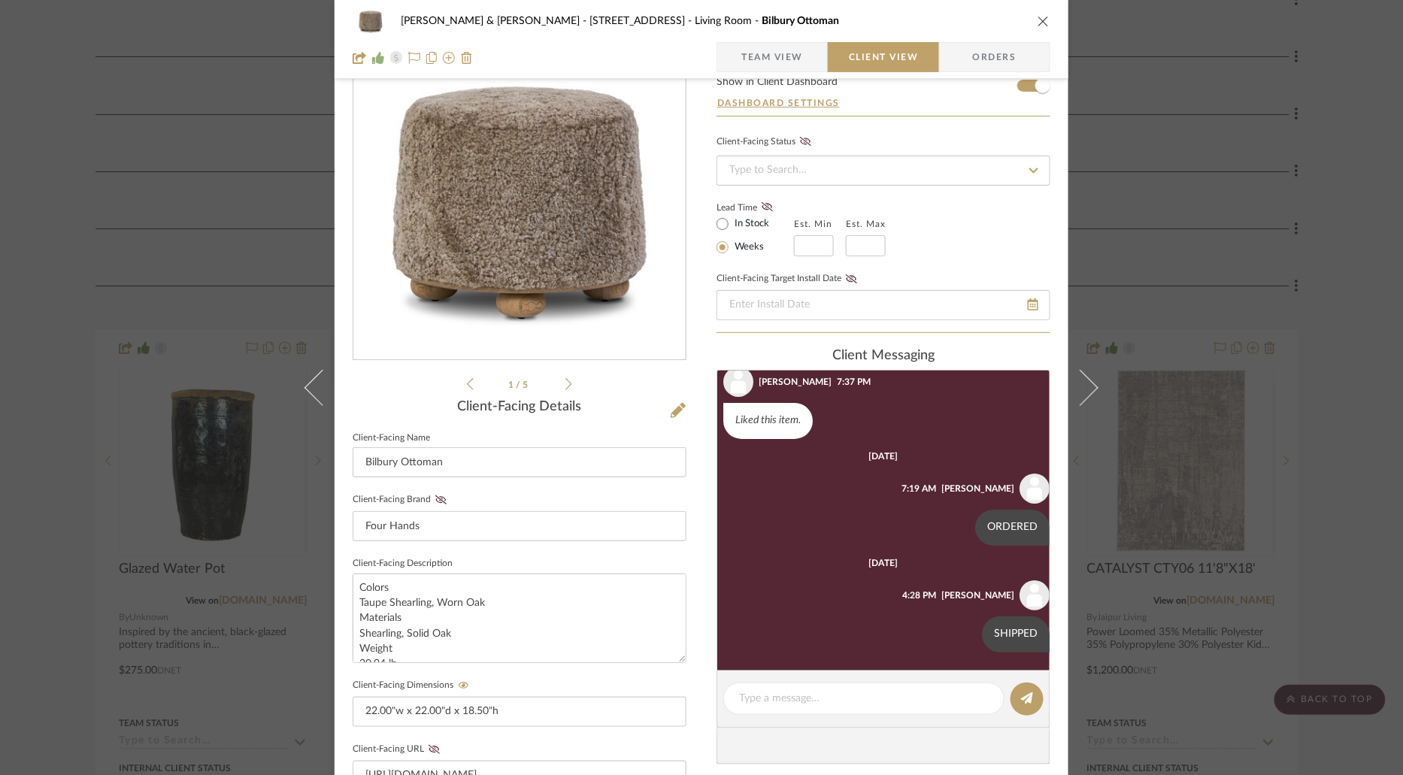
scroll to position [156, 0]
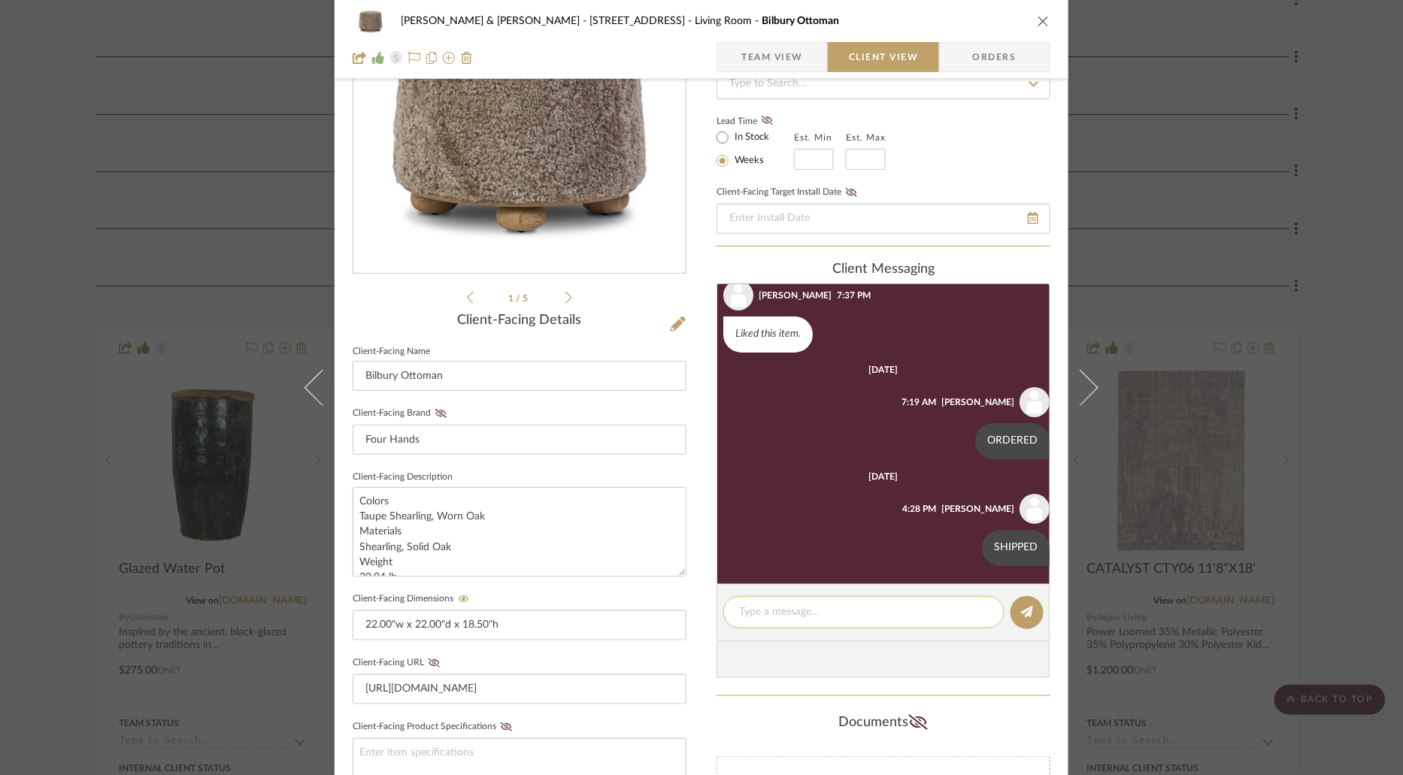
click at [828, 617] on textarea at bounding box center [864, 613] width 250 height 16
type textarea "ARRIVED"
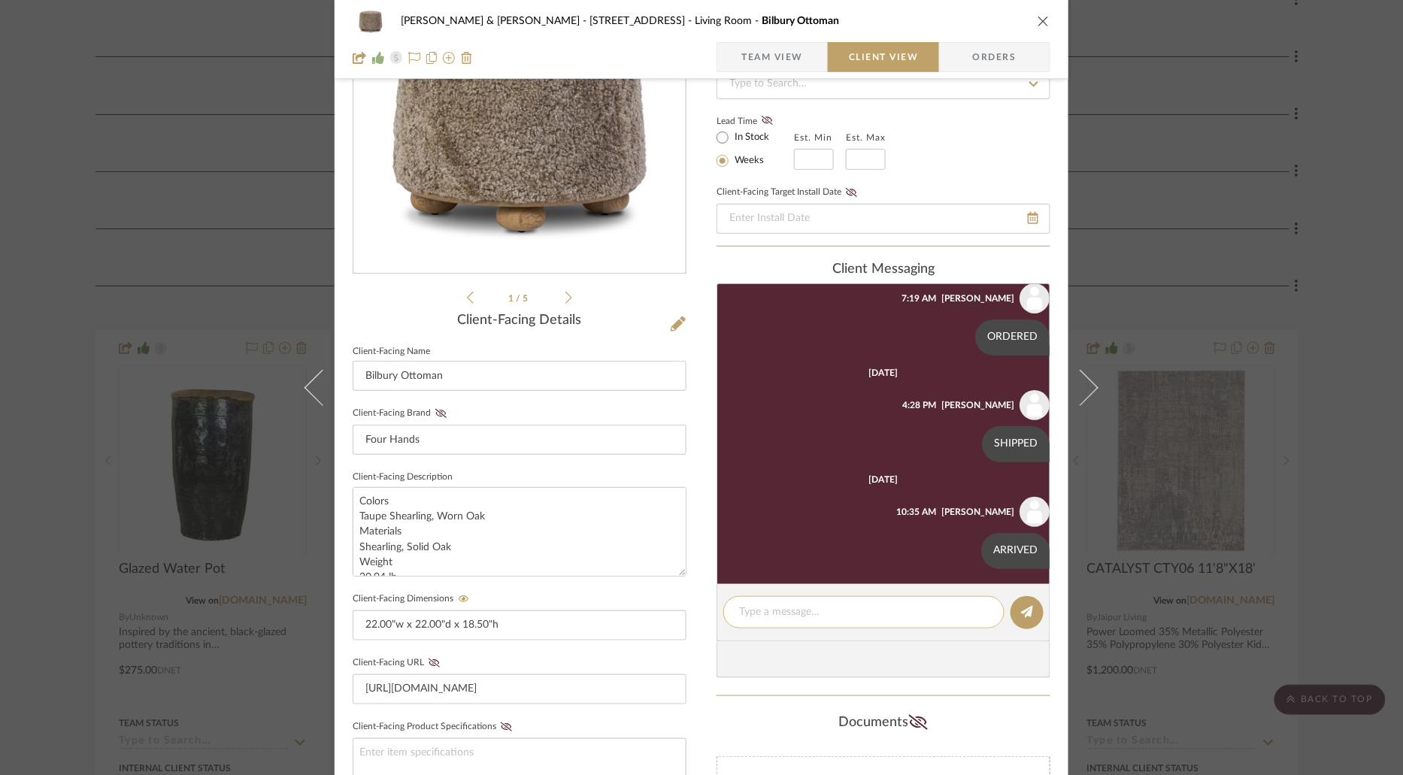
scroll to position [145, 0]
click at [1038, 25] on icon "close" at bounding box center [1044, 21] width 12 height 12
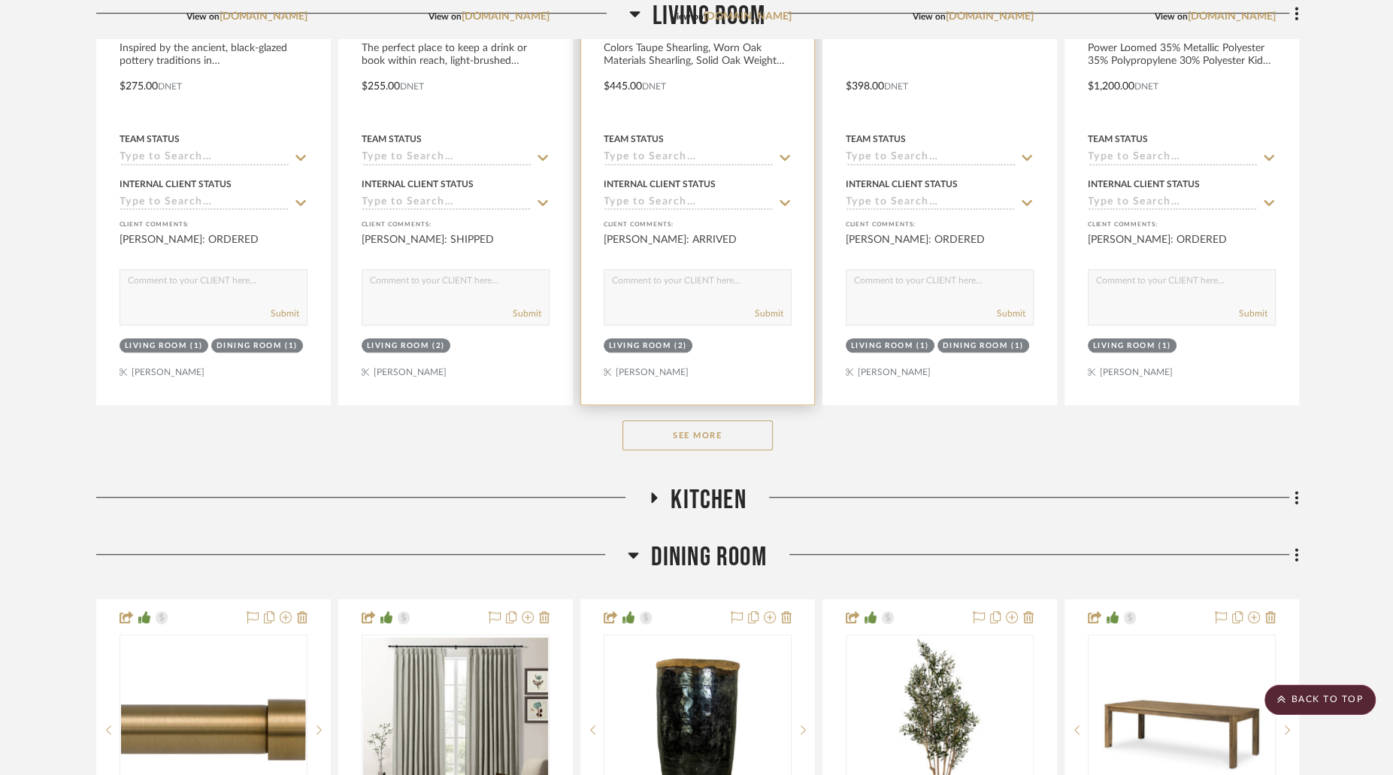
scroll to position [1004, 0]
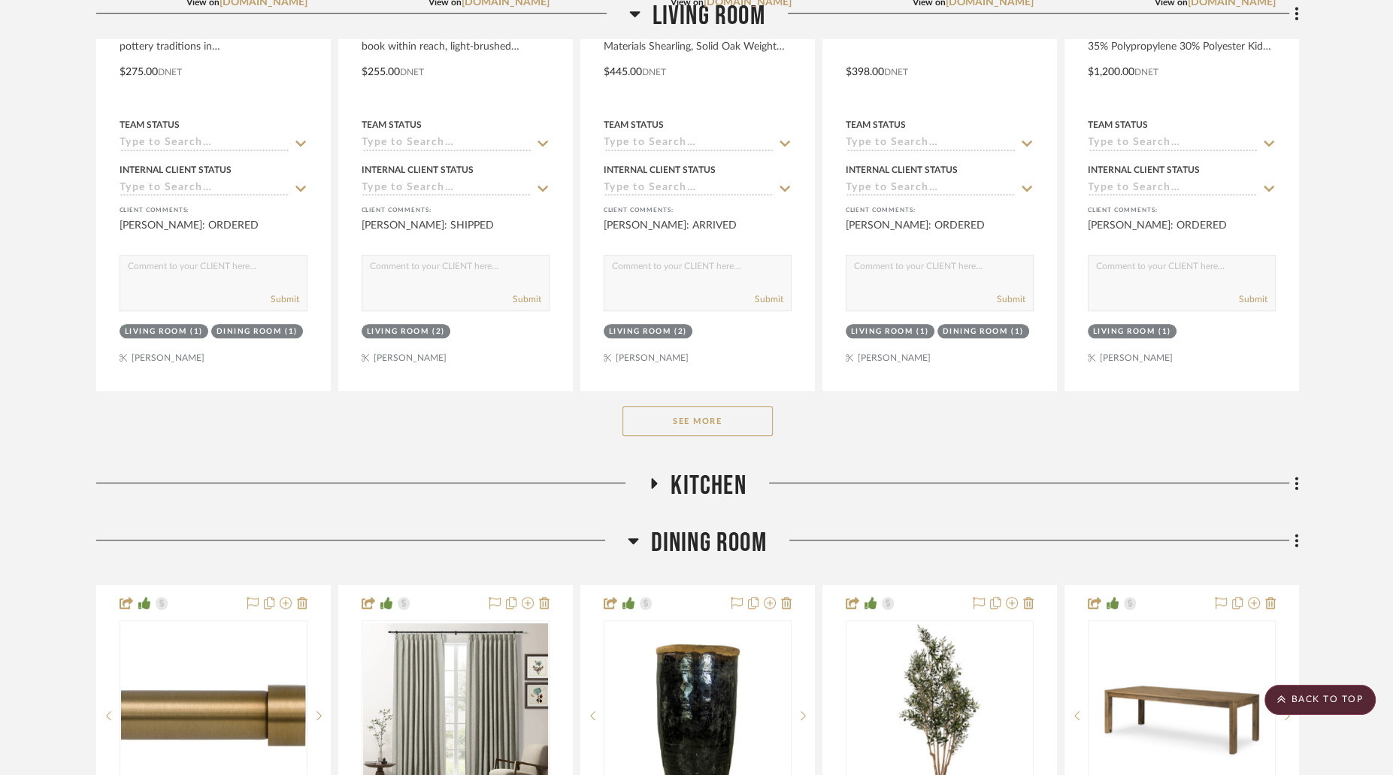
click at [652, 413] on button "See More" at bounding box center [698, 421] width 150 height 30
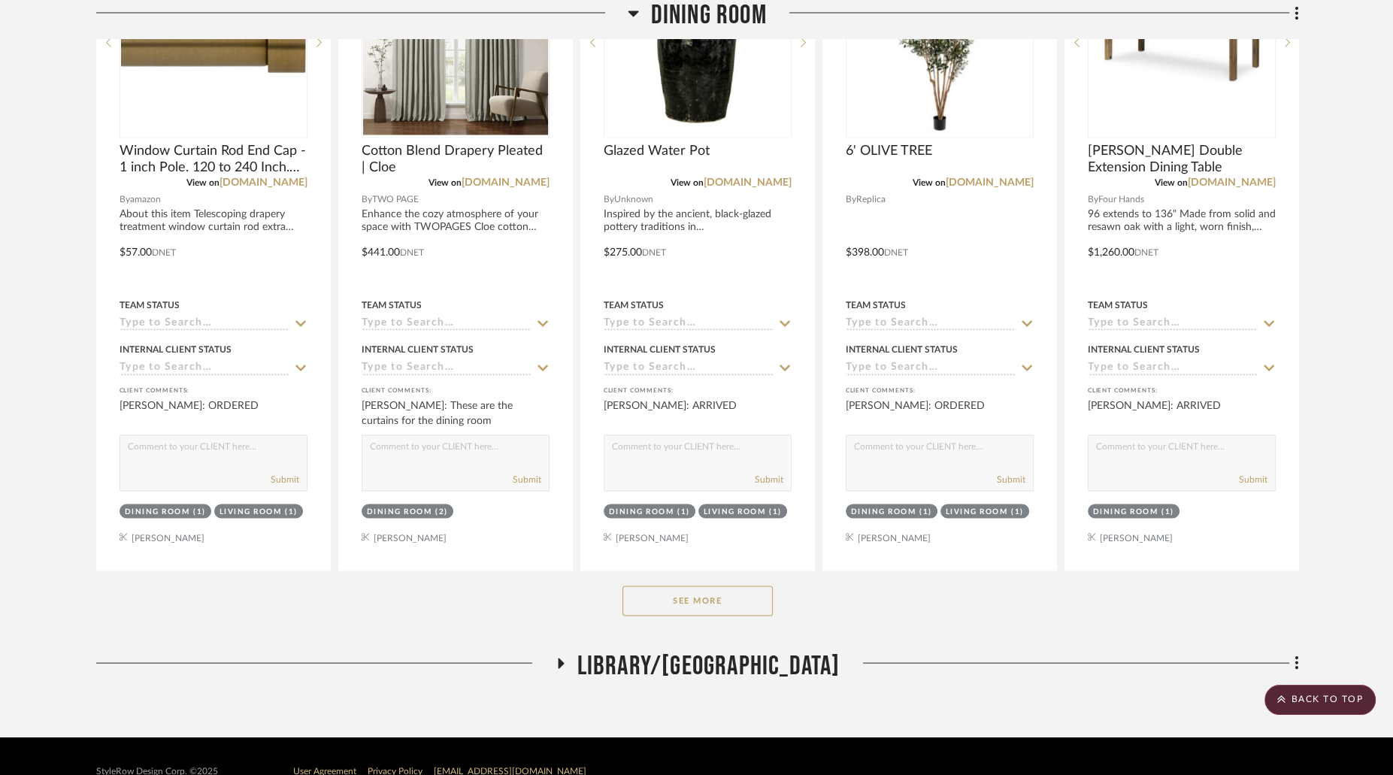
scroll to position [3032, 0]
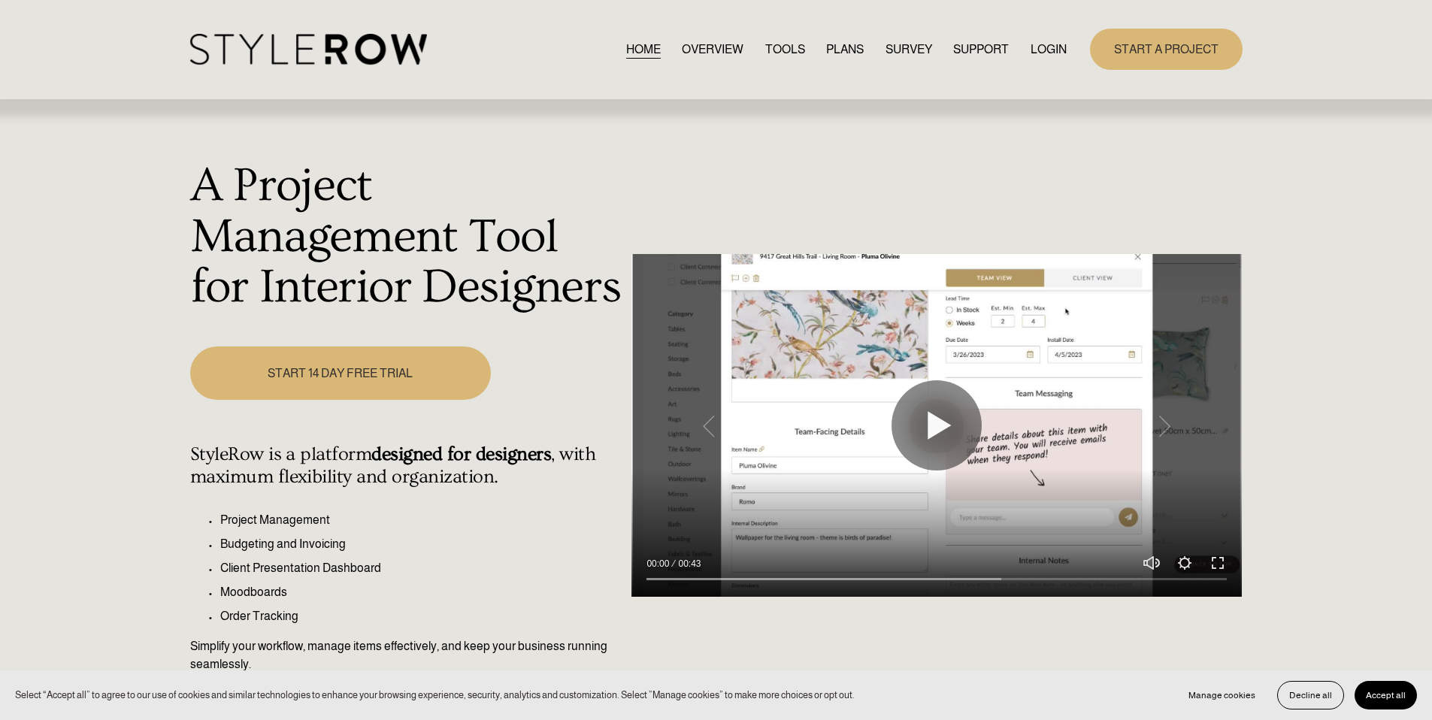
click at [1053, 47] on link "LOGIN" at bounding box center [1049, 49] width 36 height 20
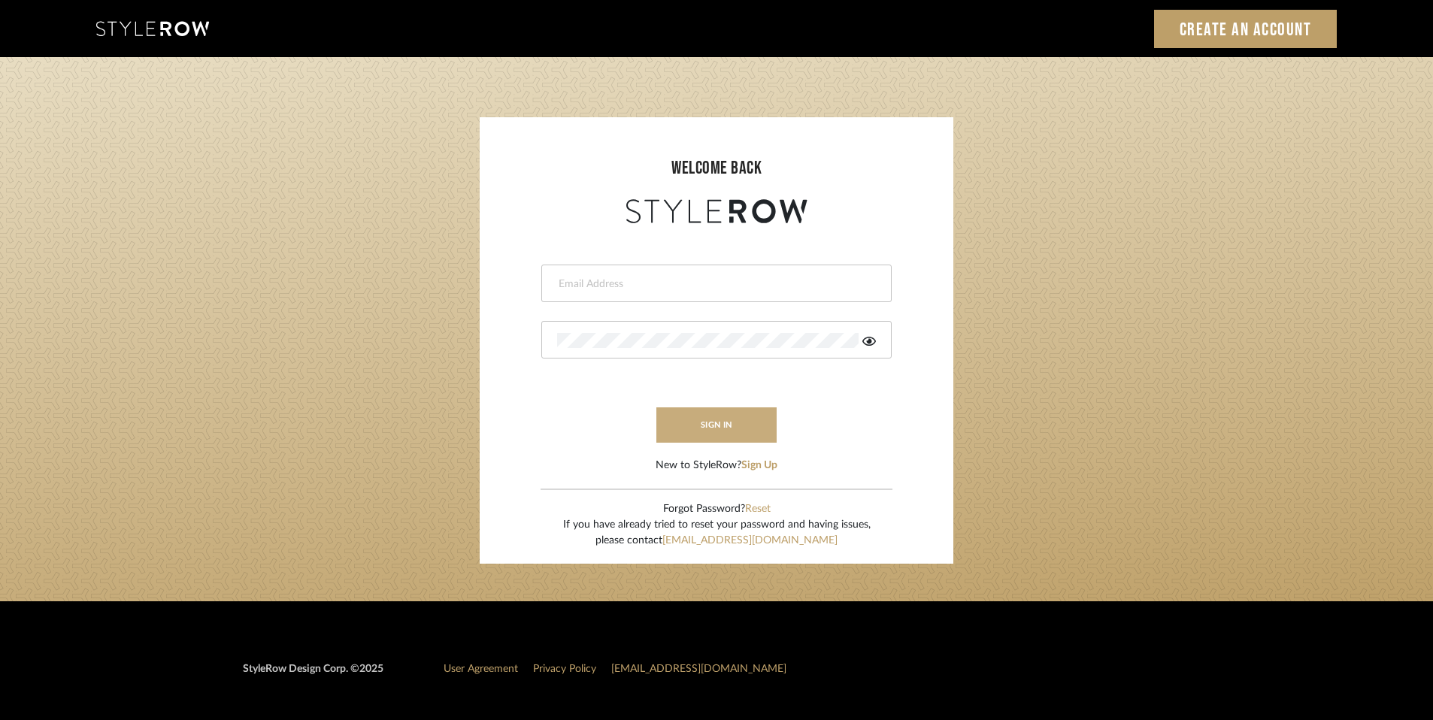
type input "[PERSON_NAME][EMAIL_ADDRESS][DOMAIN_NAME]"
click at [729, 426] on button "sign in" at bounding box center [716, 425] width 120 height 35
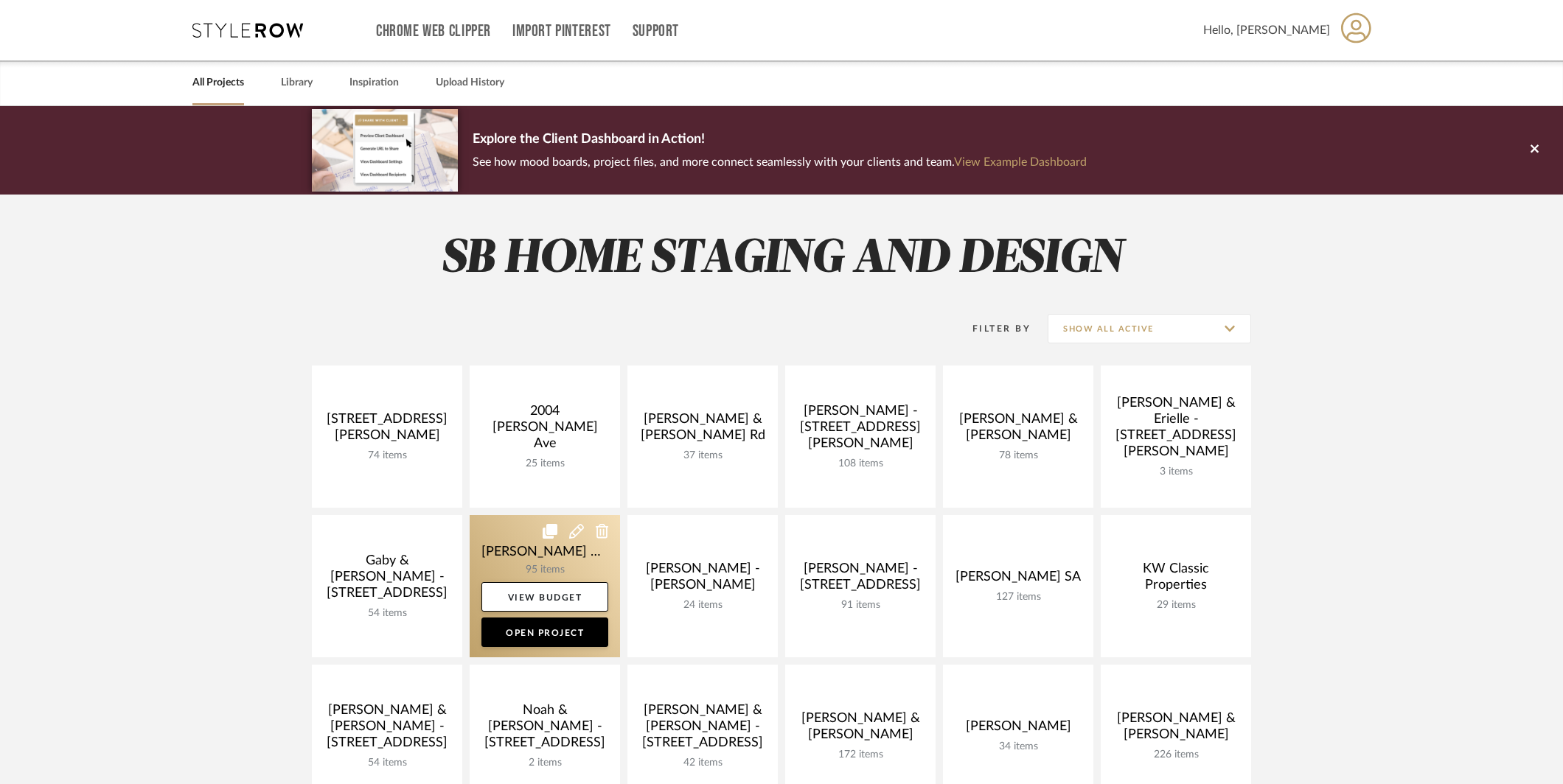
click at [533, 573] on link at bounding box center [544, 586] width 150 height 142
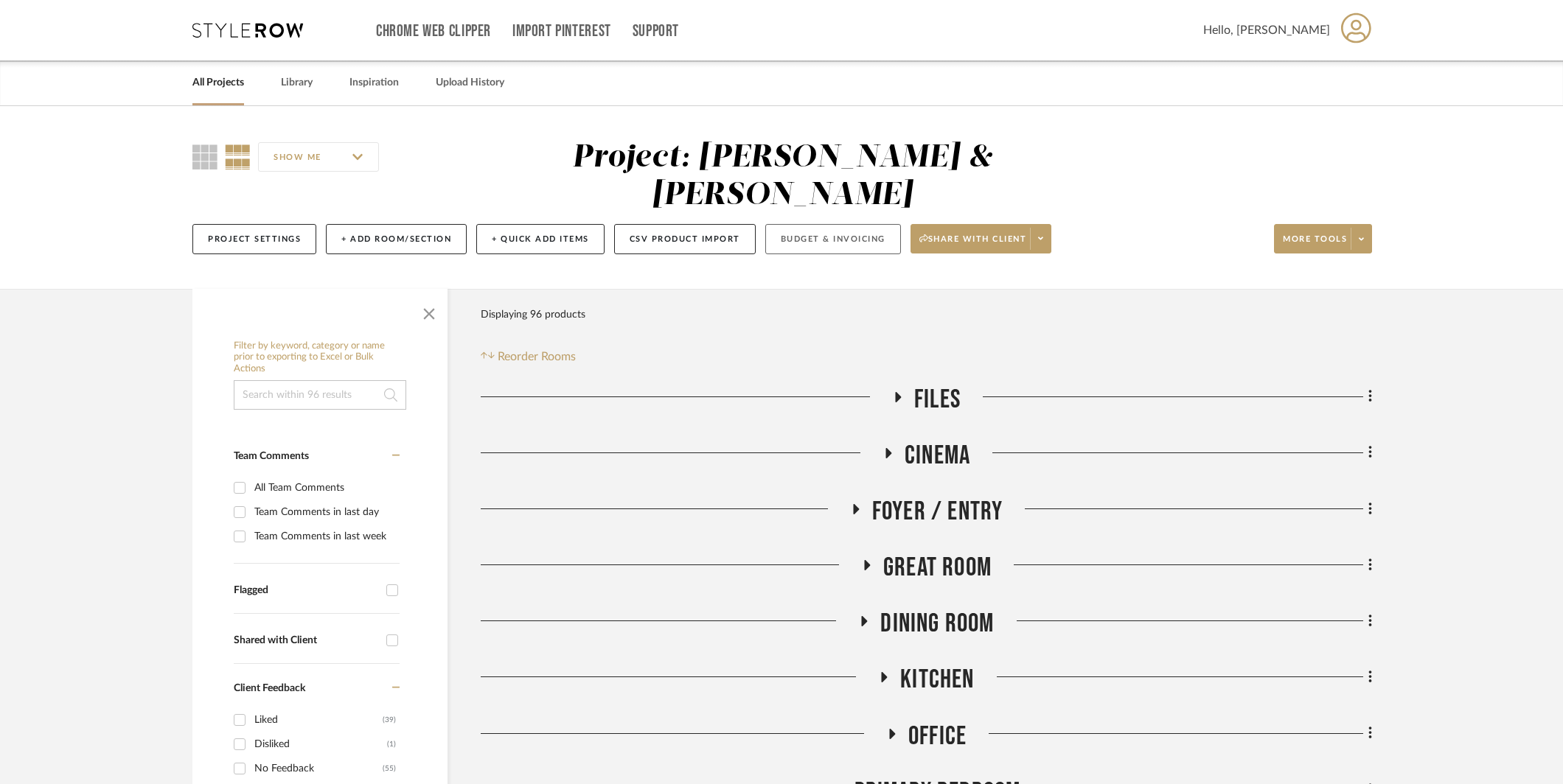
click at [818, 224] on button "Budget & Invoicing" at bounding box center [833, 239] width 135 height 30
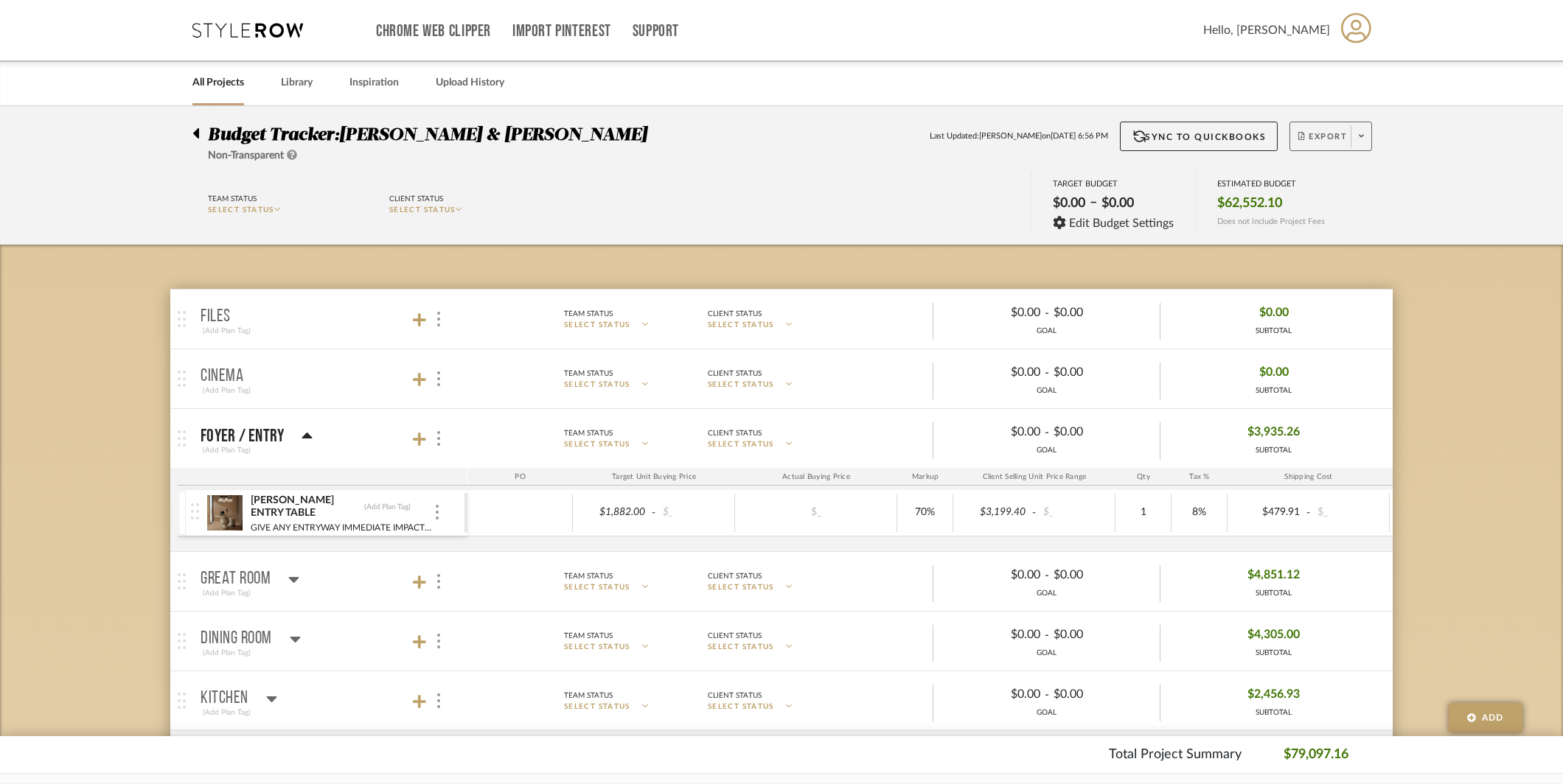
click at [1328, 137] on span "Export" at bounding box center [1323, 142] width 49 height 23
click at [1330, 173] on span "Export PDF" at bounding box center [1356, 177] width 111 height 13
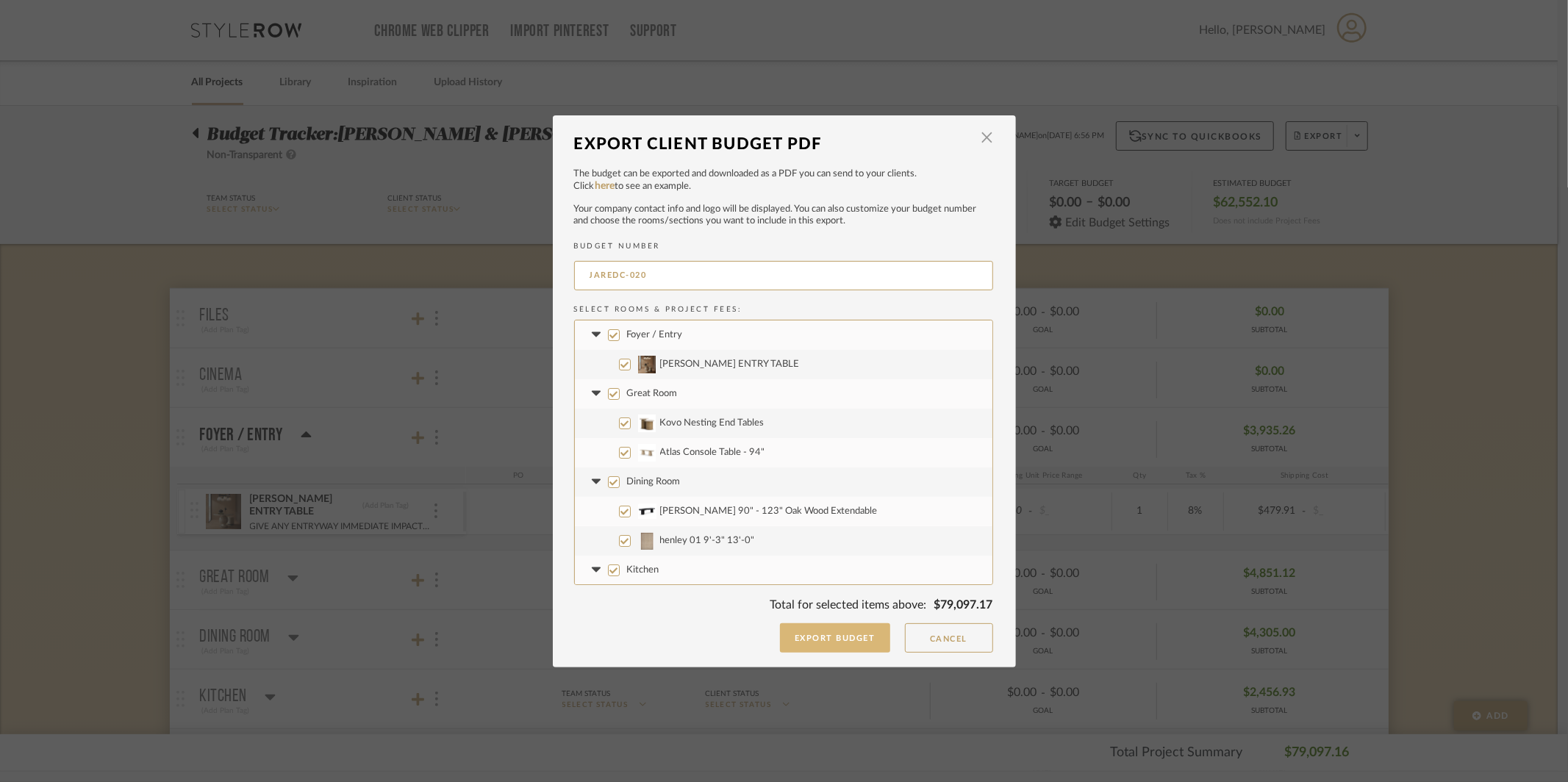
click at [864, 638] on button "Export Budget" at bounding box center [835, 638] width 110 height 29
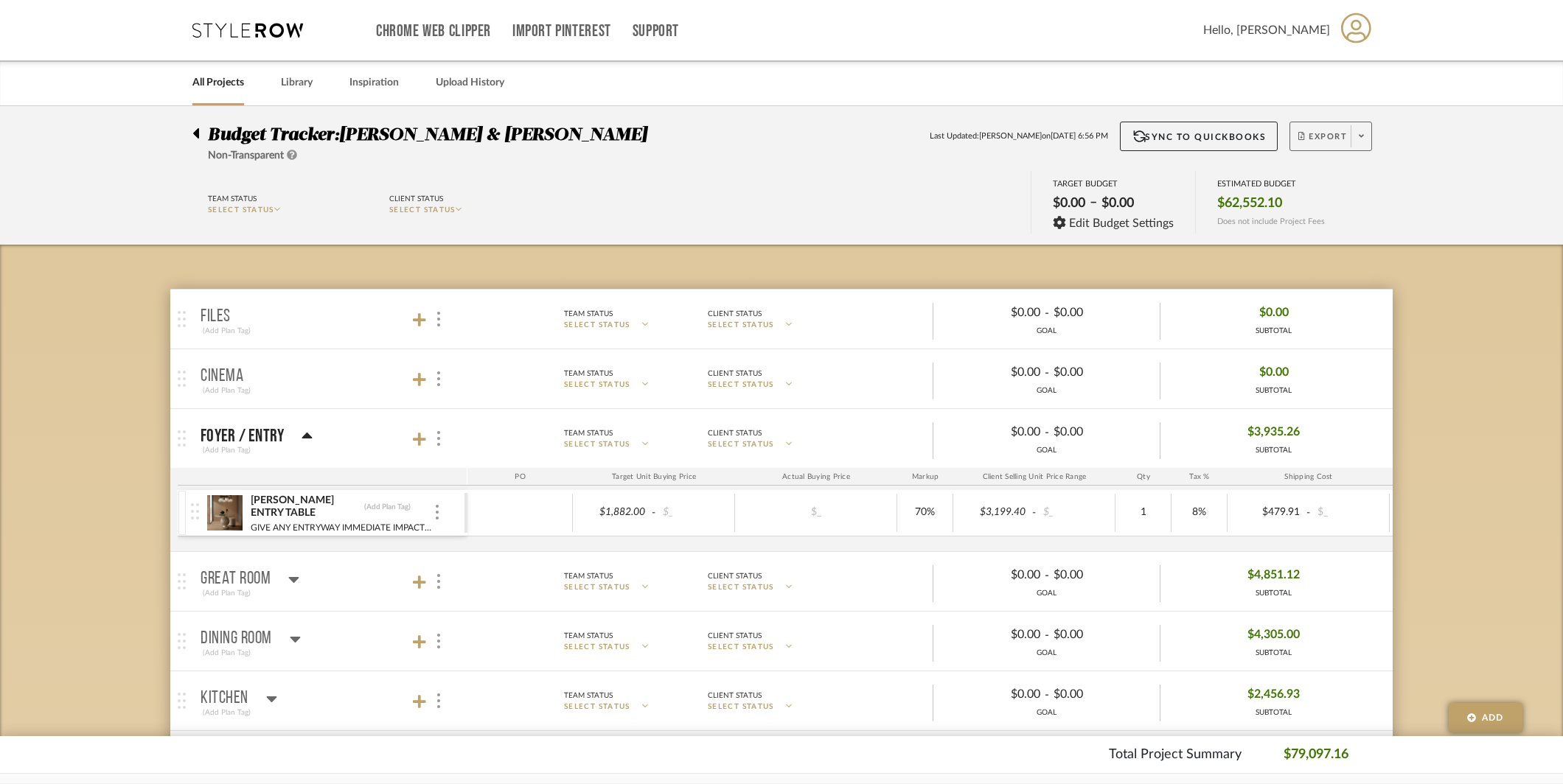
click at [1361, 133] on icon at bounding box center [1361, 136] width 5 height 8
click at [1334, 210] on span "Export Excel" at bounding box center [1356, 213] width 111 height 13
click at [299, 578] on icon at bounding box center [293, 579] width 11 height 18
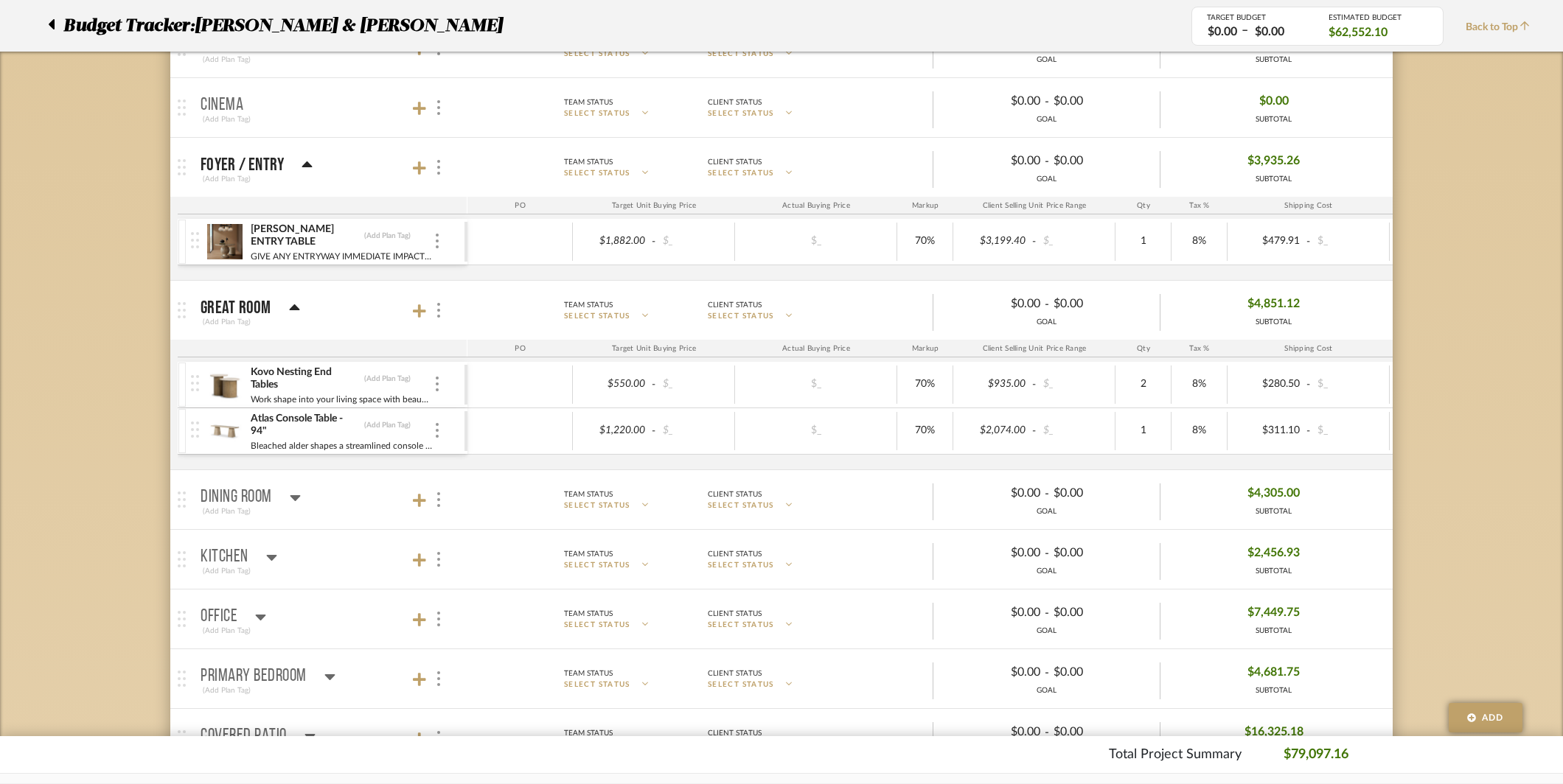
scroll to position [284, 0]
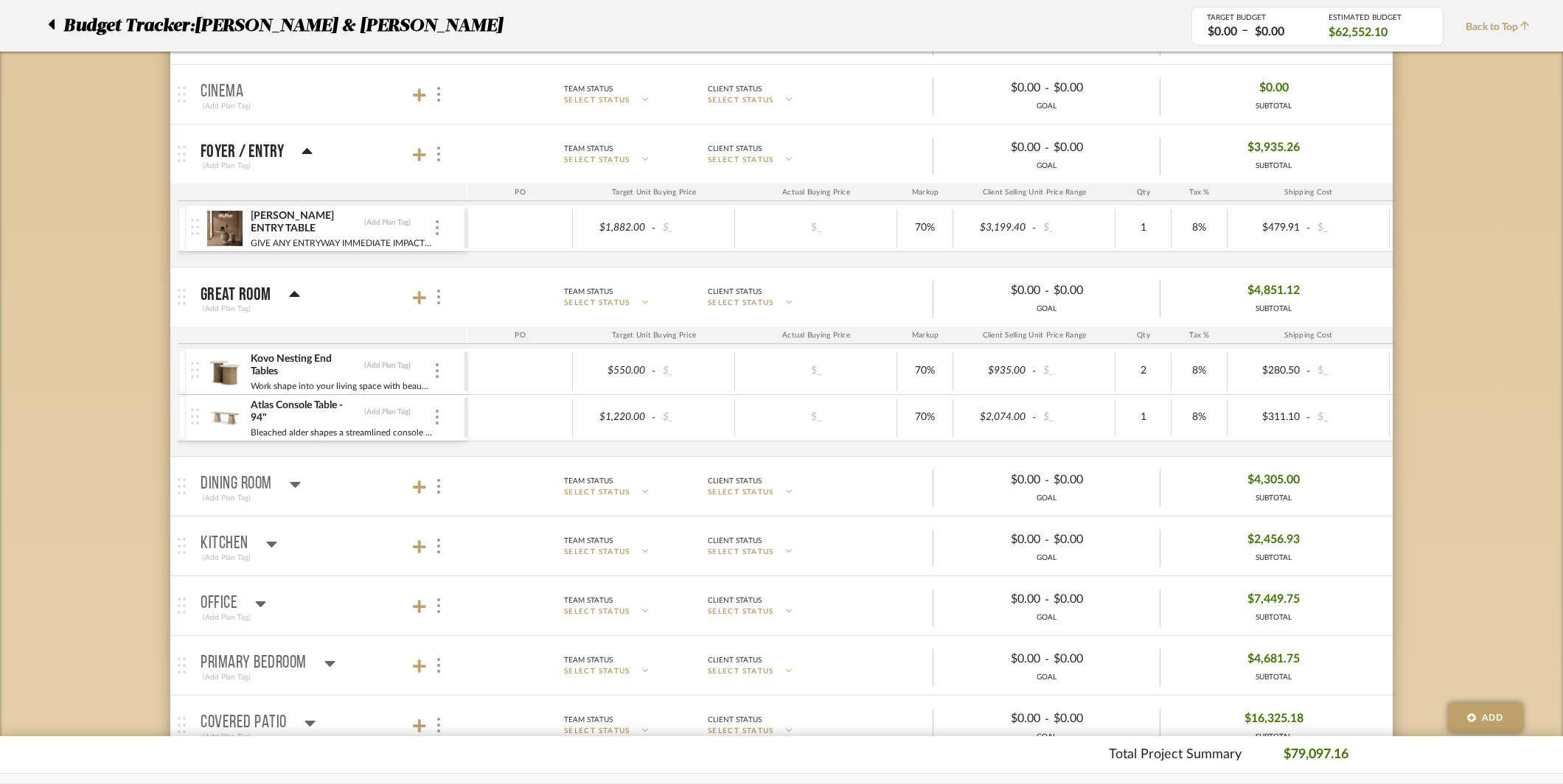
click at [266, 602] on icon at bounding box center [261, 605] width 11 height 6
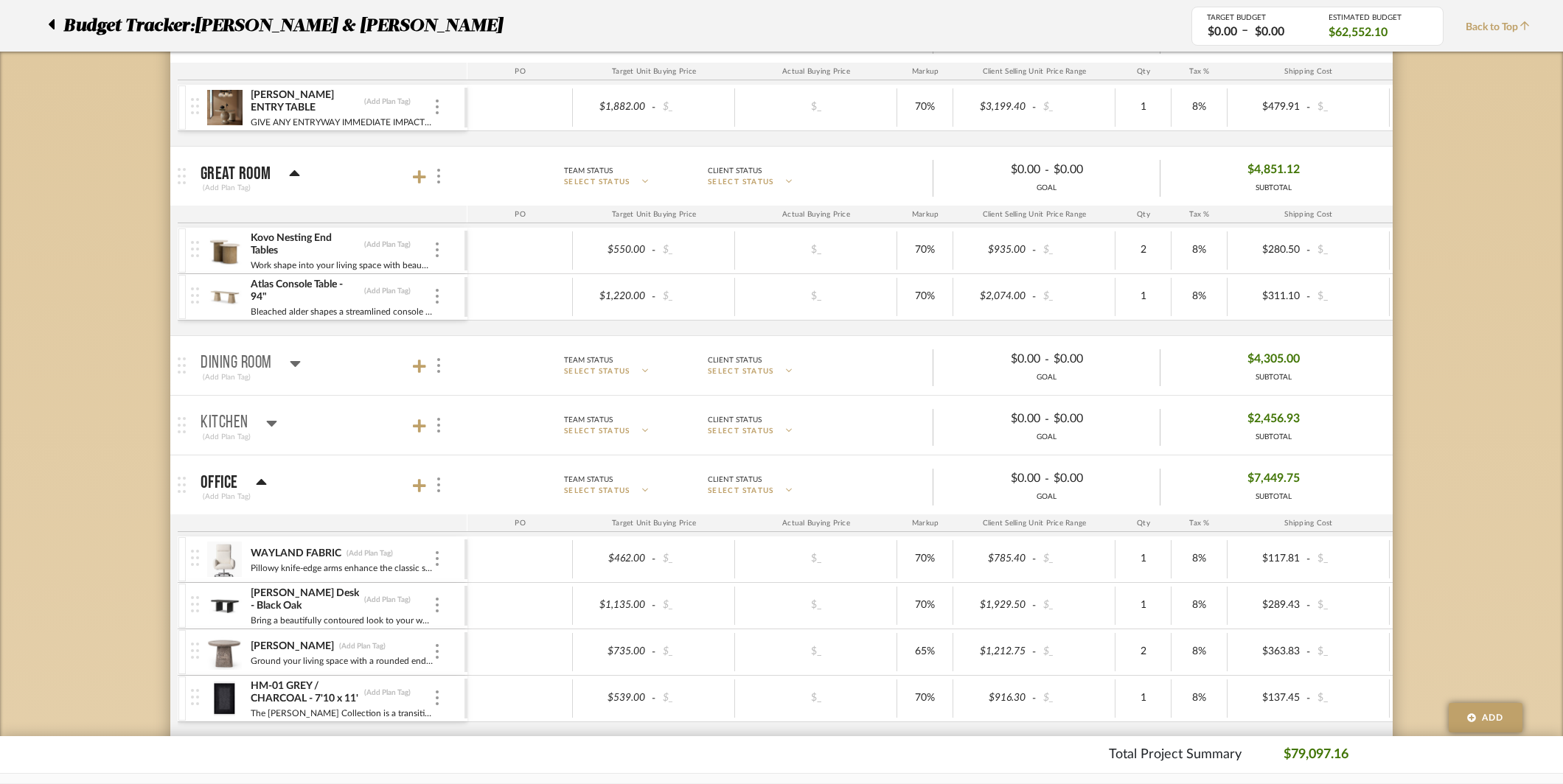
scroll to position [422, 0]
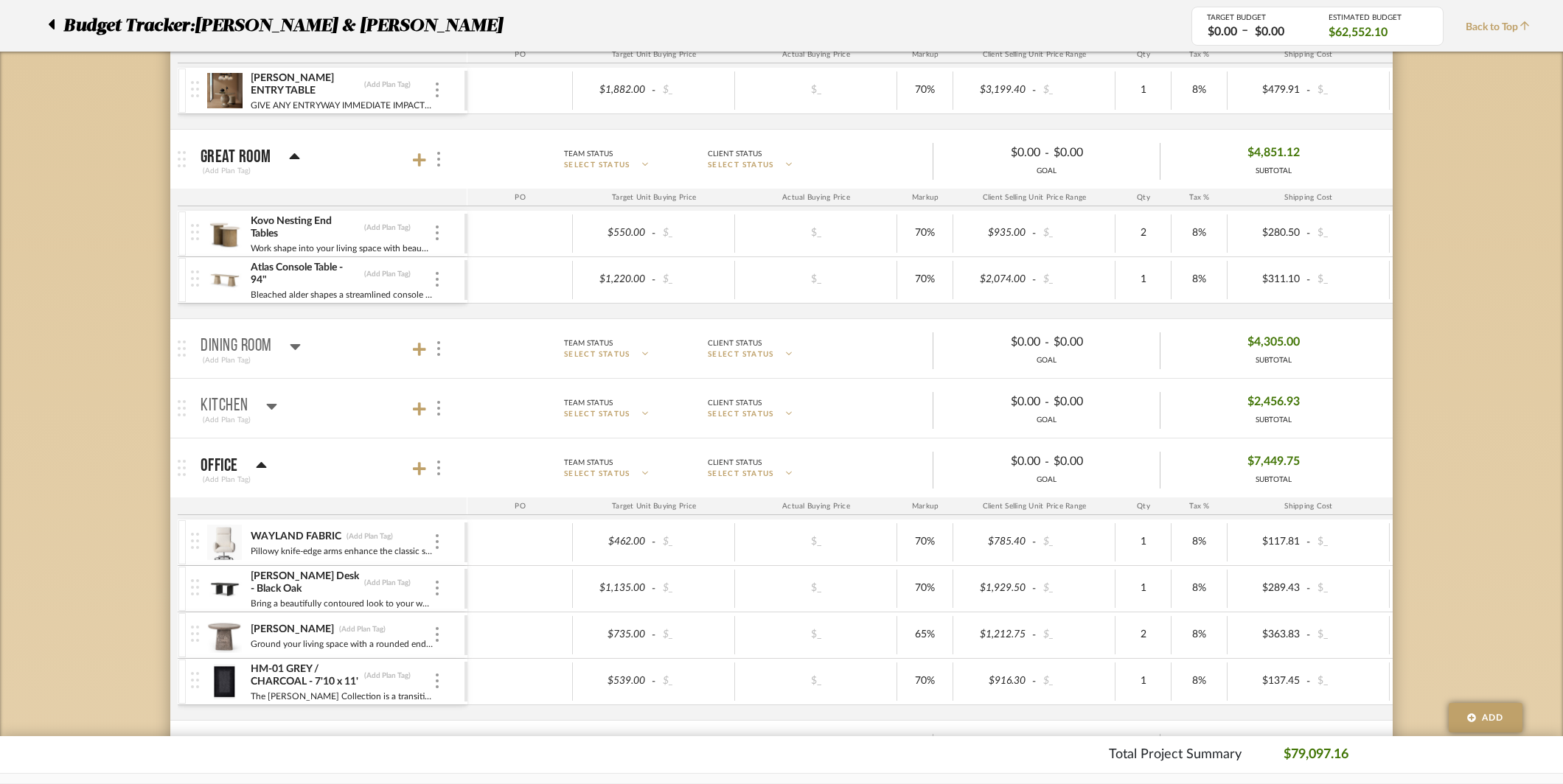
click at [264, 462] on icon at bounding box center [261, 466] width 11 height 18
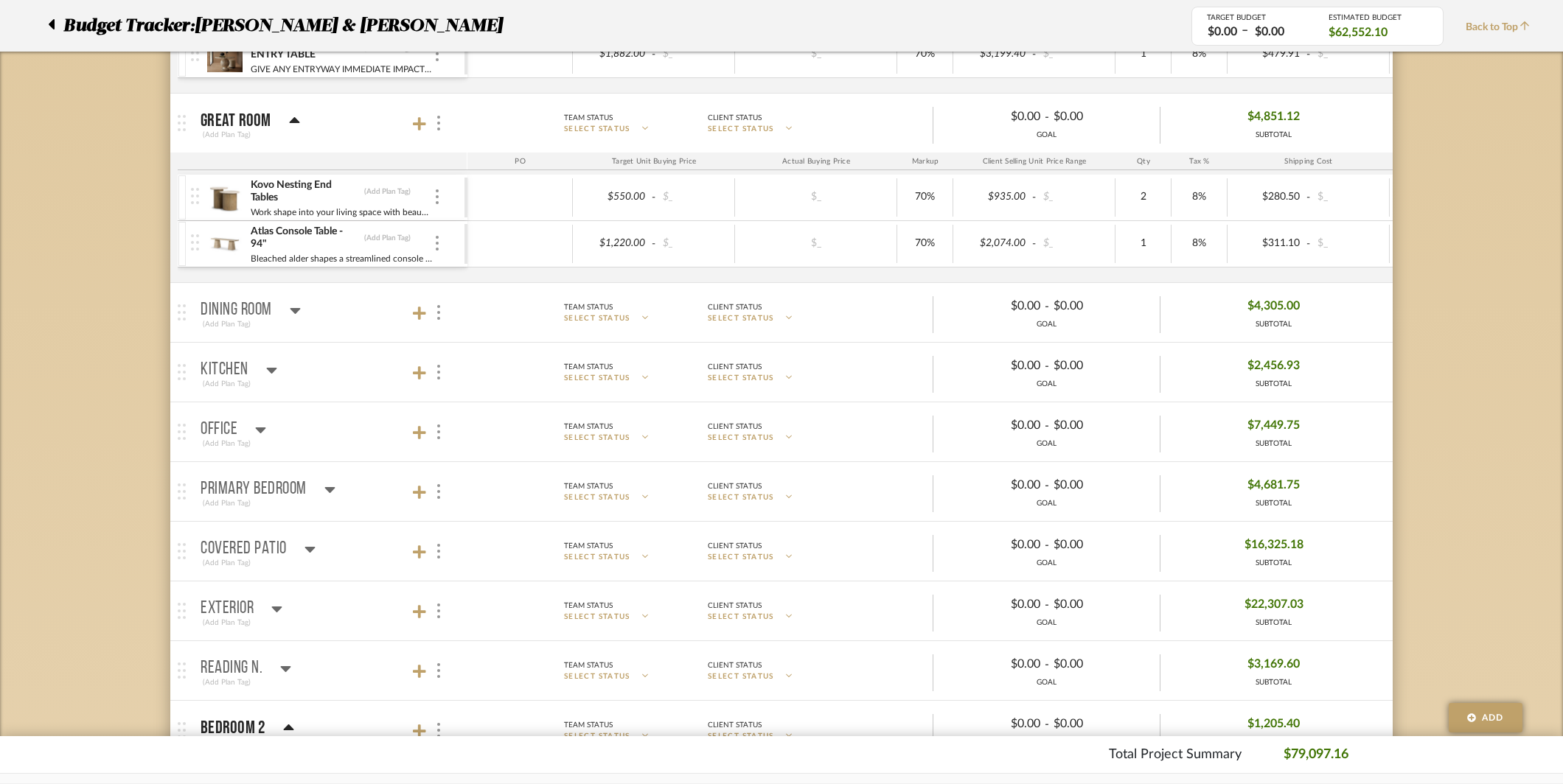
scroll to position [470, 0]
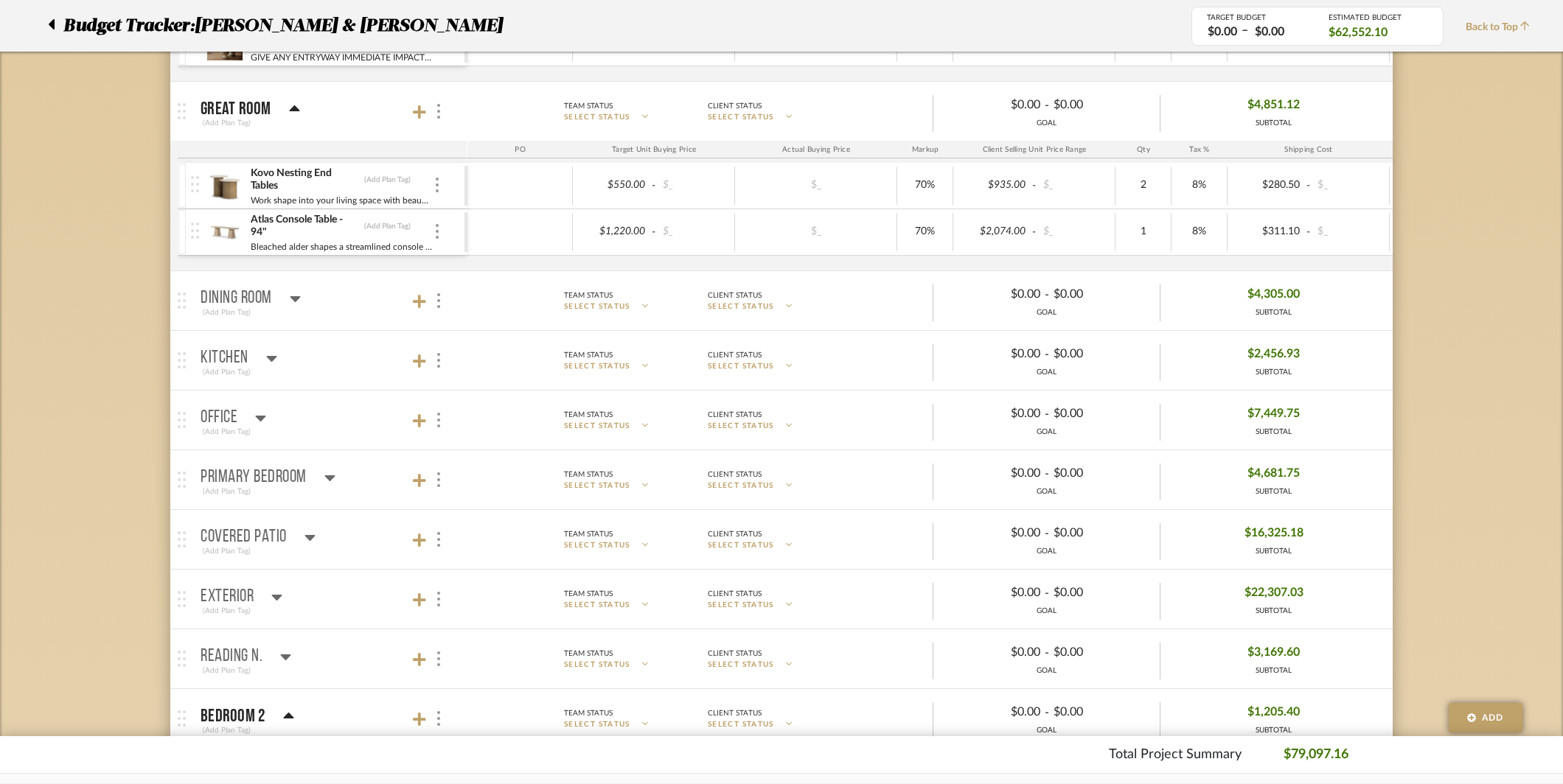
click at [308, 532] on icon at bounding box center [310, 537] width 11 height 18
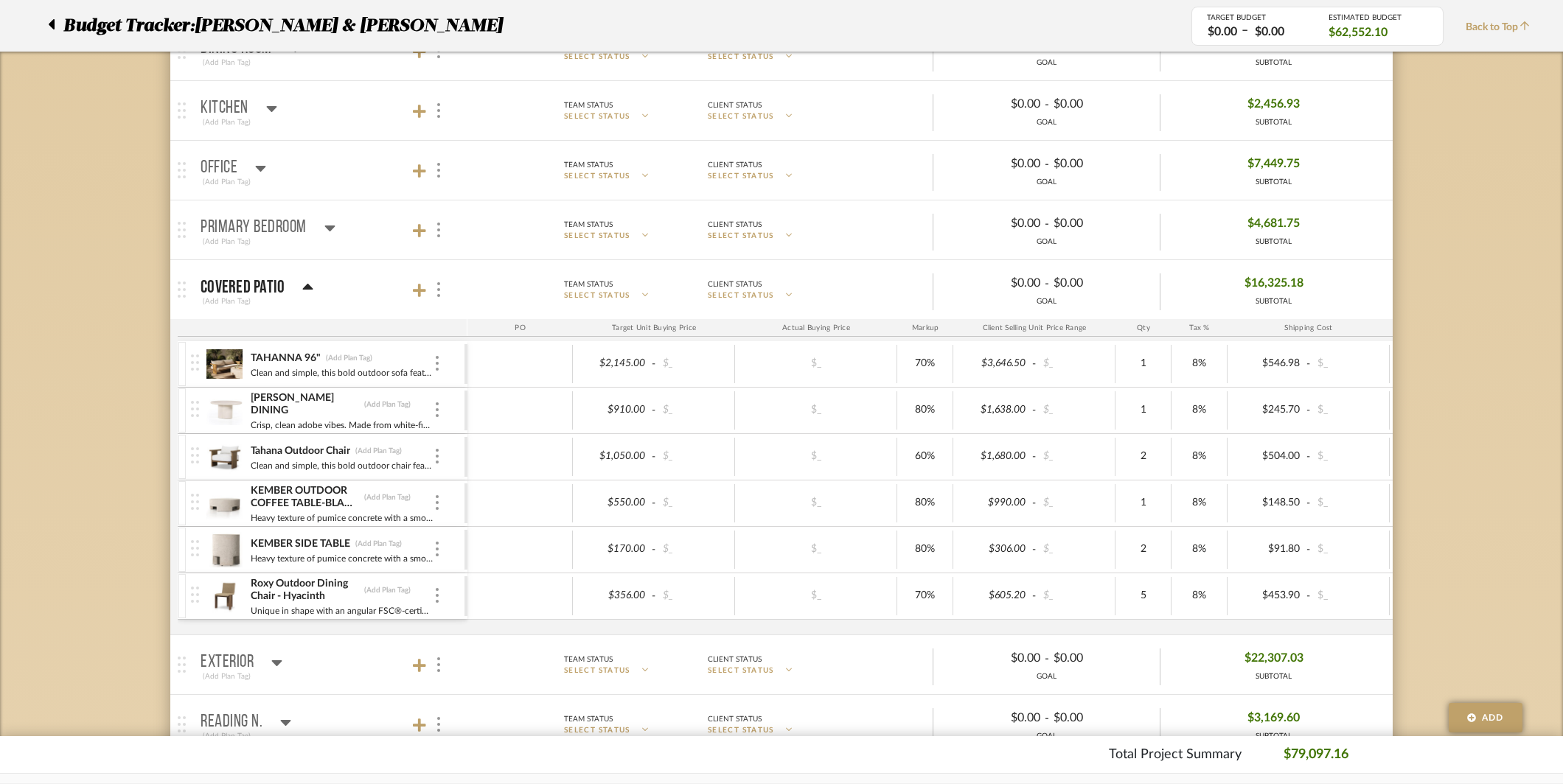
scroll to position [738, 0]
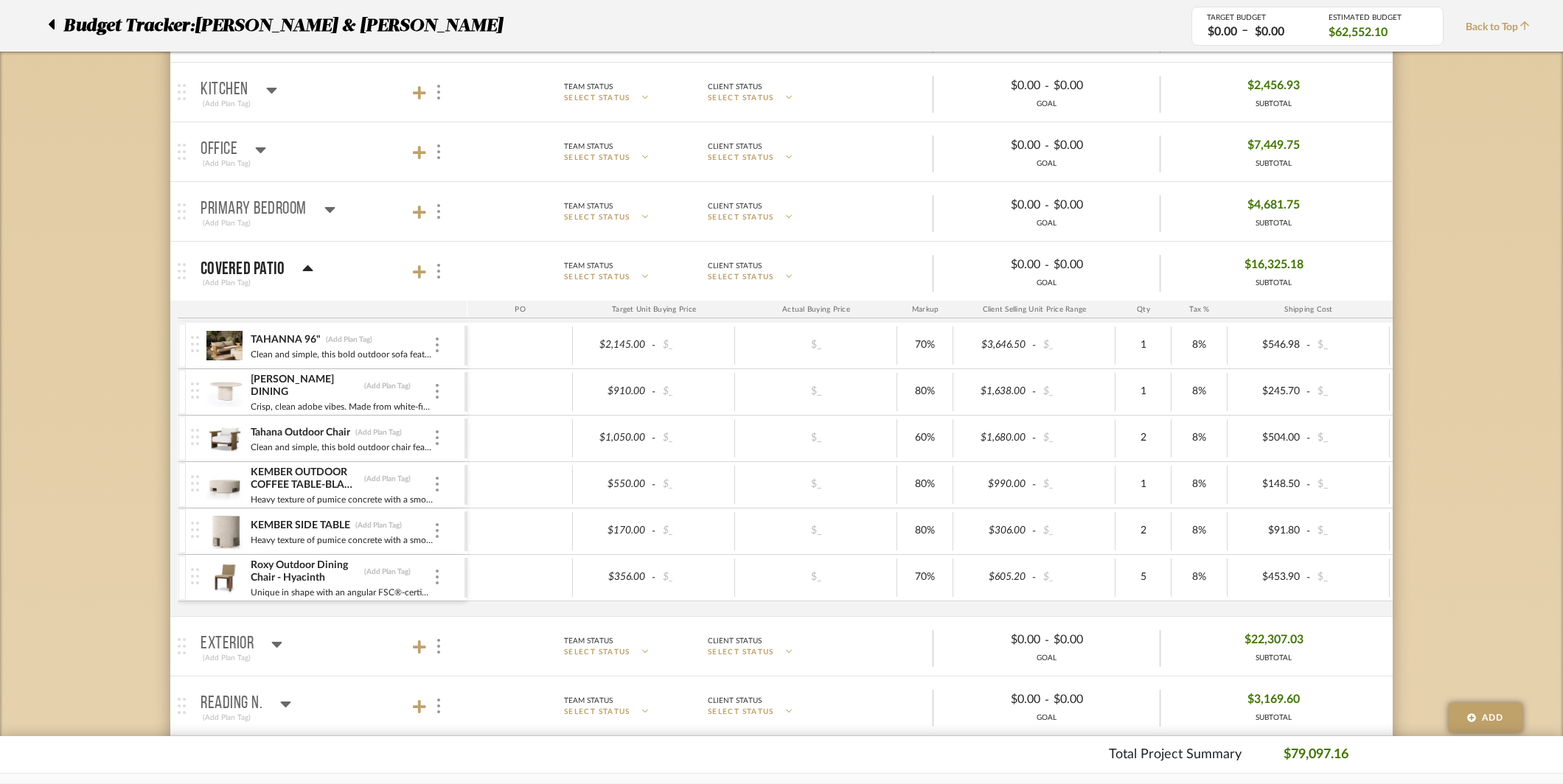
click at [304, 268] on icon at bounding box center [308, 269] width 11 height 6
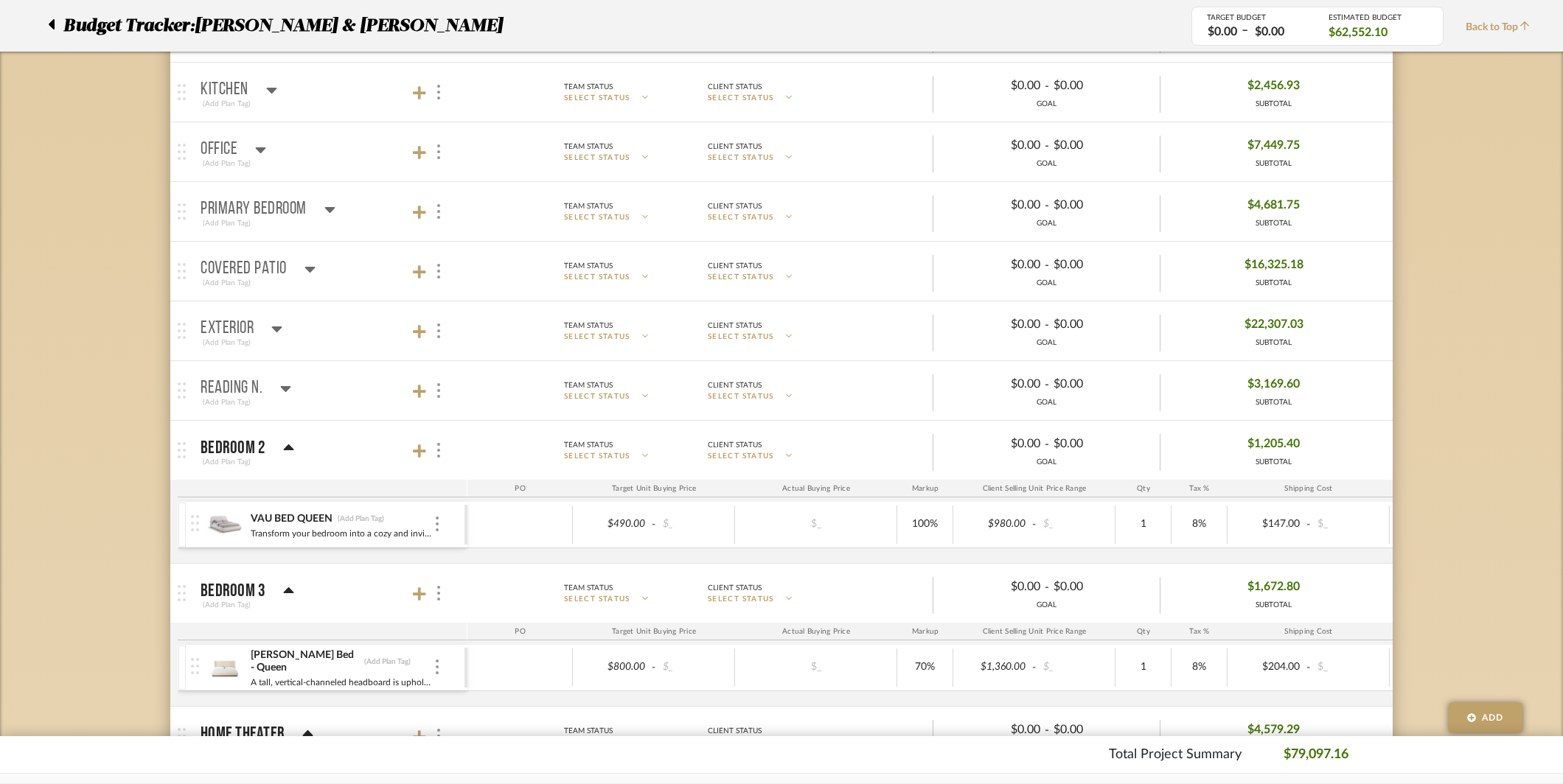
click at [284, 318] on mat-panel-title "Exterior (Add Plan Tag)" at bounding box center [330, 331] width 260 height 36
